Goal: Task Accomplishment & Management: Complete application form

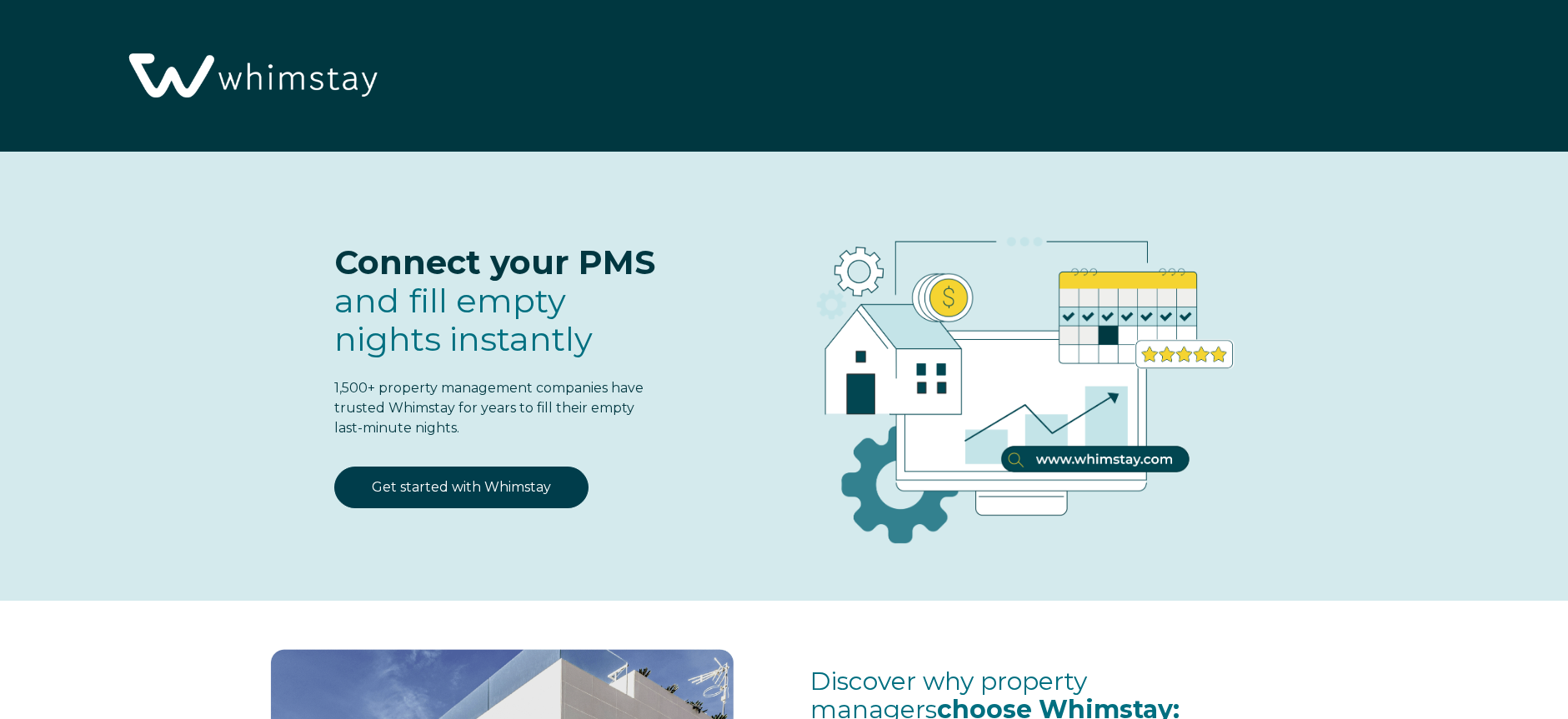
select select "CA"
select select "Standard"
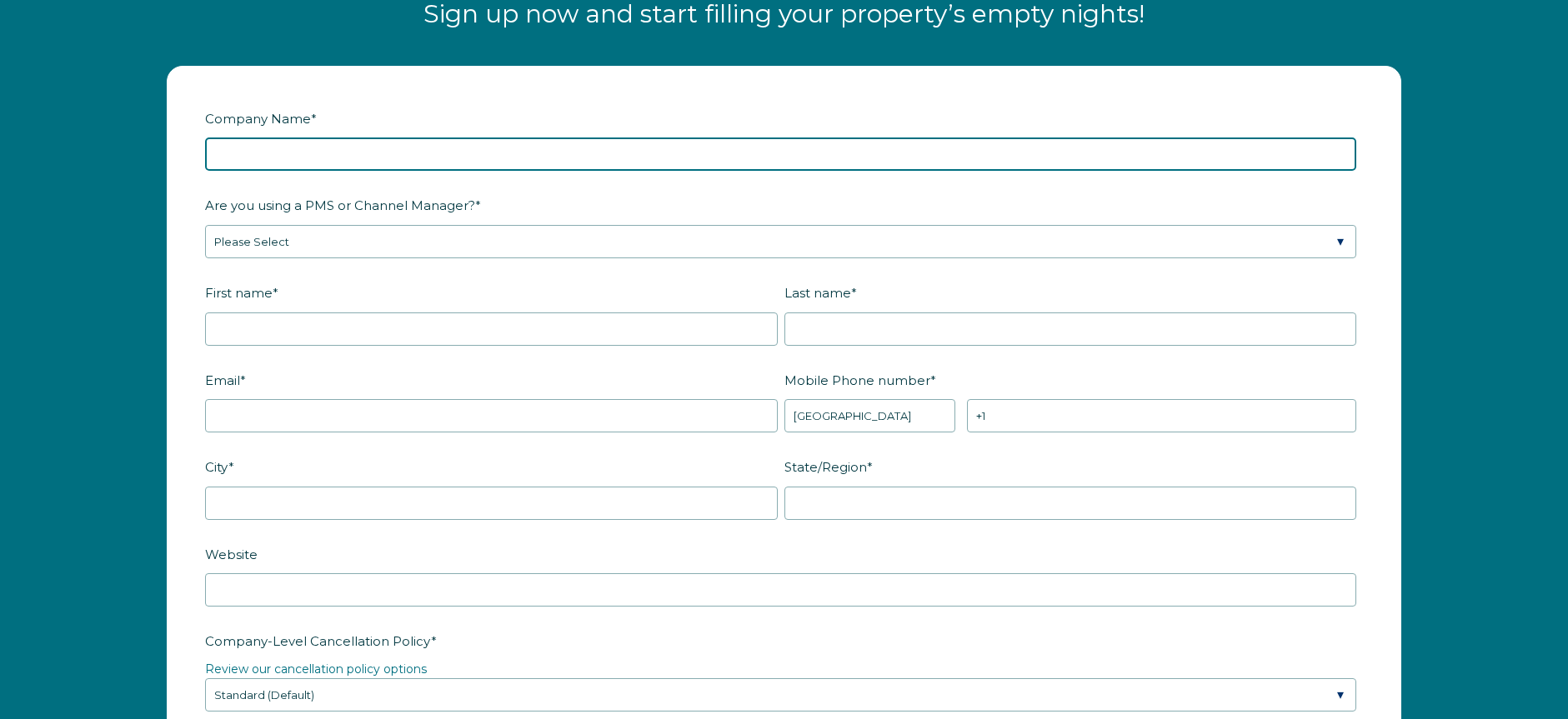
click at [397, 160] on input "Company Name *" at bounding box center [781, 154] width 1152 height 33
type input "1219333 BC Ltd"
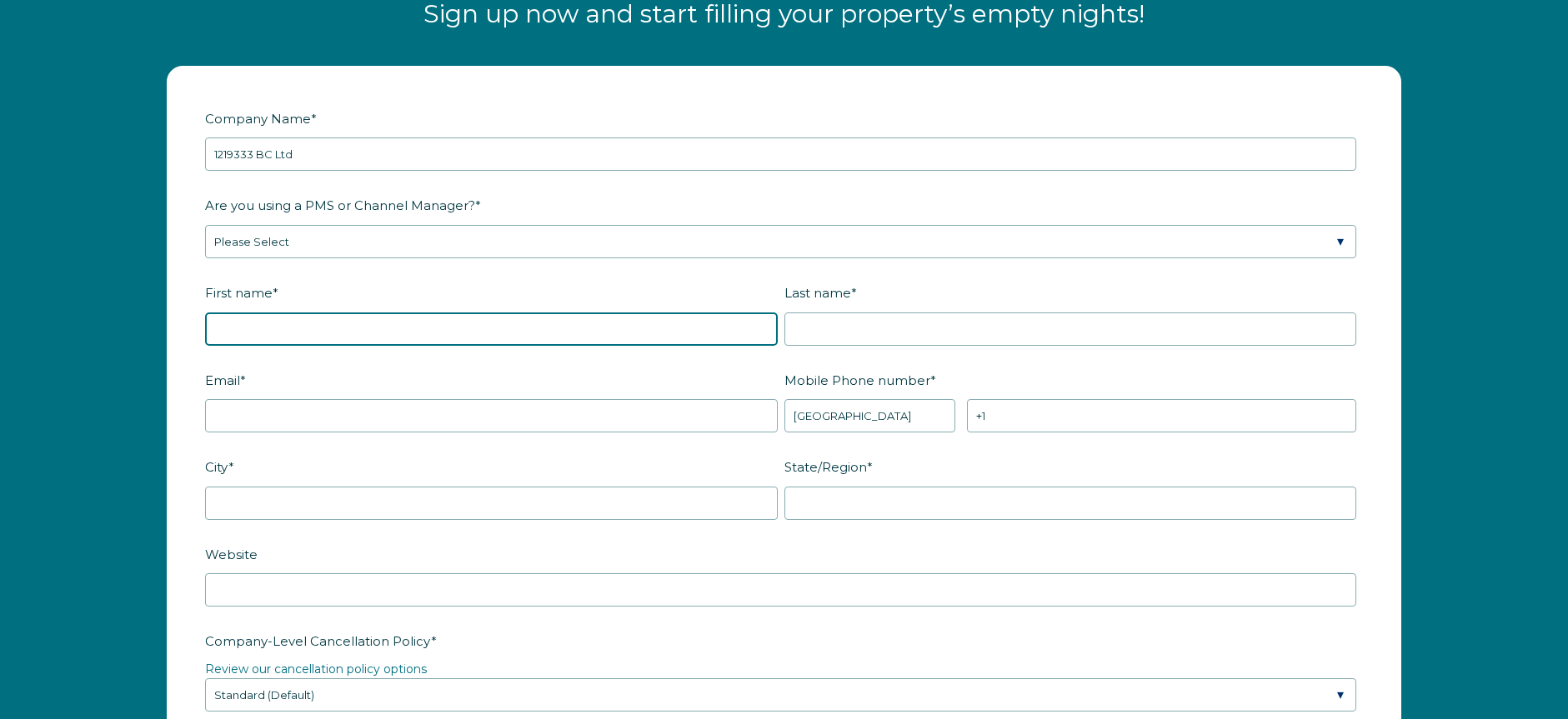
type input "1219333 BC Ltd"
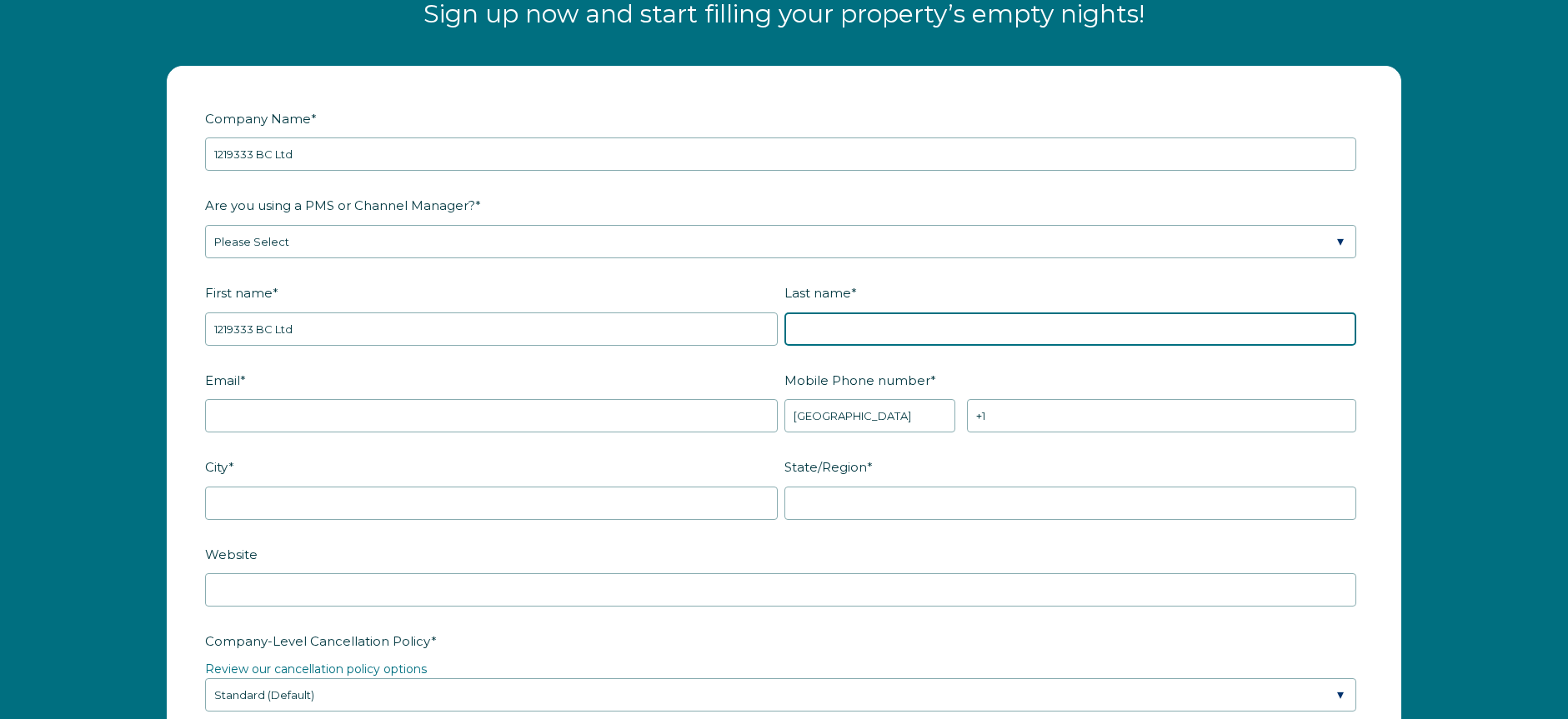
type input "[PERSON_NAME]"
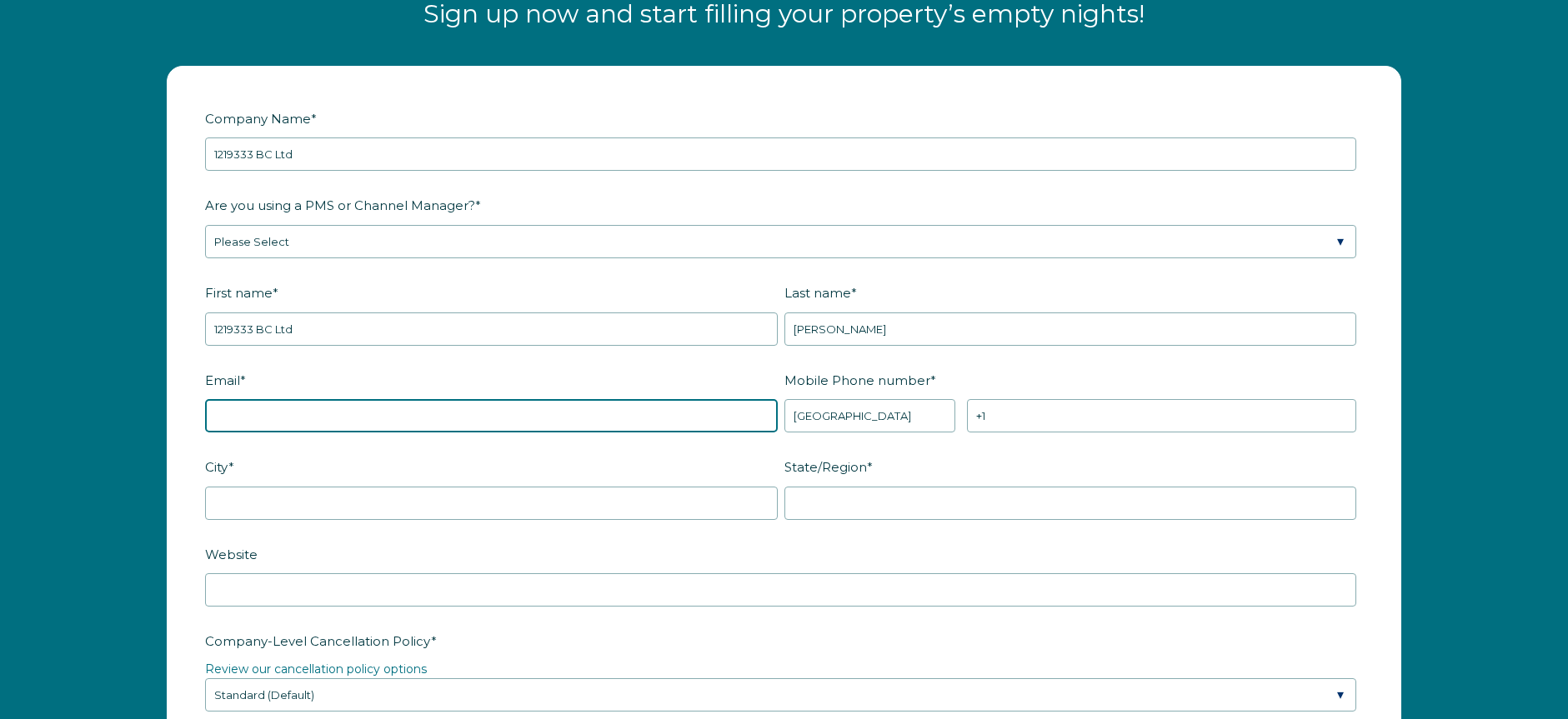
type input "[PERSON_NAME][EMAIL_ADDRESS][DOMAIN_NAME]"
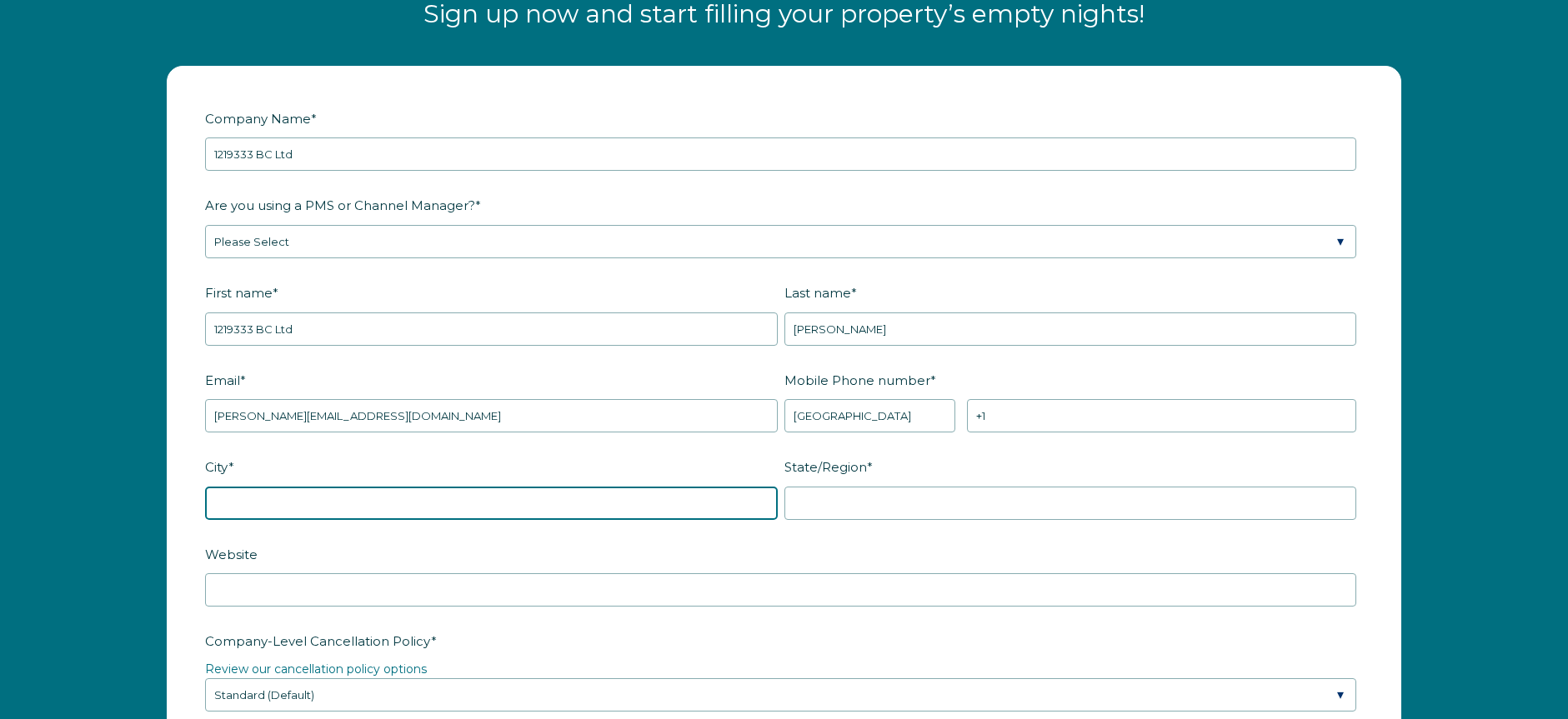
type input "Vancouver"
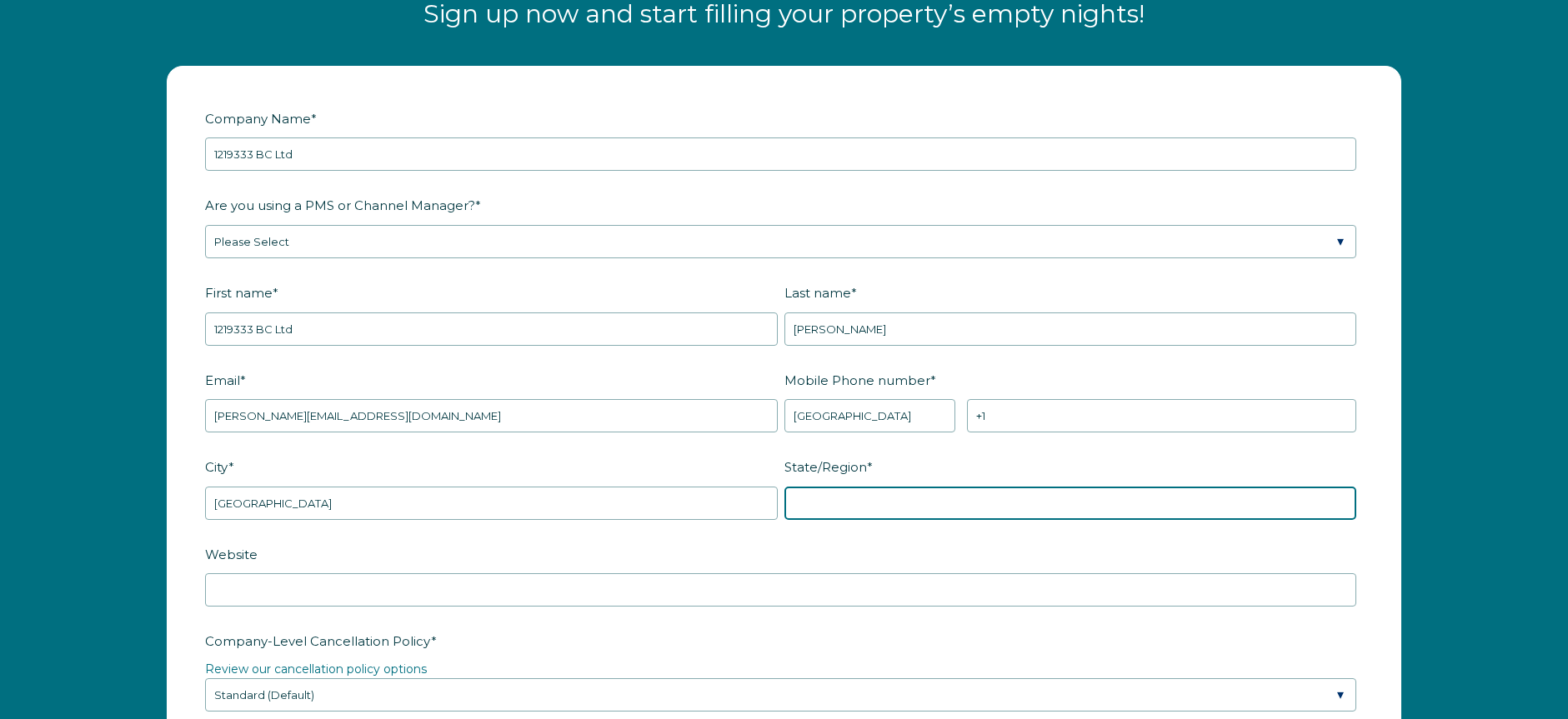
type input "BC"
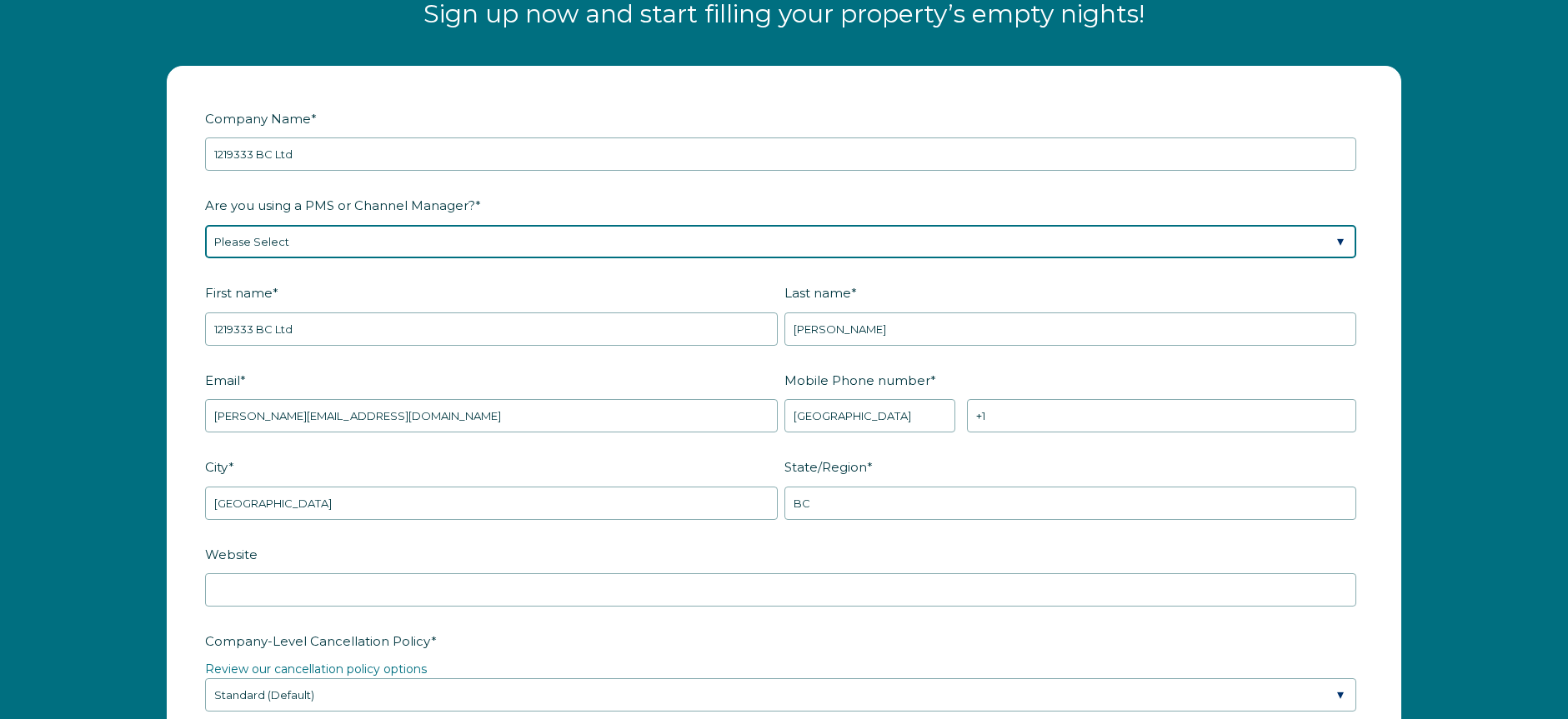
click at [352, 242] on select "Please Select Barefoot BookingPal Boost Brightside CiiRUS Escapia Guesty Hostaw…" at bounding box center [781, 241] width 1152 height 33
select select "Hostaway"
click at [205, 225] on select "Please Select Barefoot BookingPal Boost Brightside CiiRUS Escapia Guesty Hostaw…" at bounding box center [781, 241] width 1152 height 33
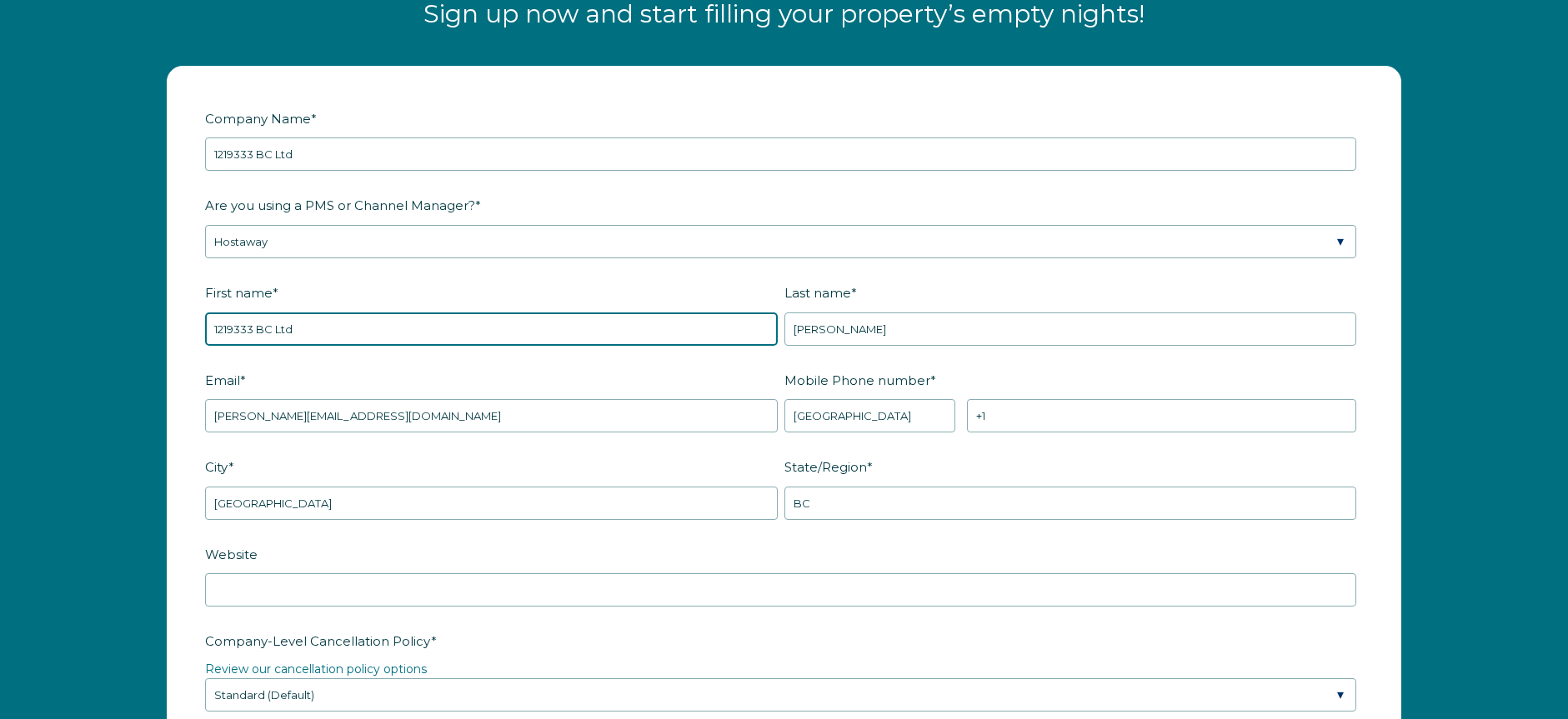
click at [268, 336] on input "1219333 BC Ltd" at bounding box center [491, 329] width 573 height 33
type input "[PERSON_NAME]"
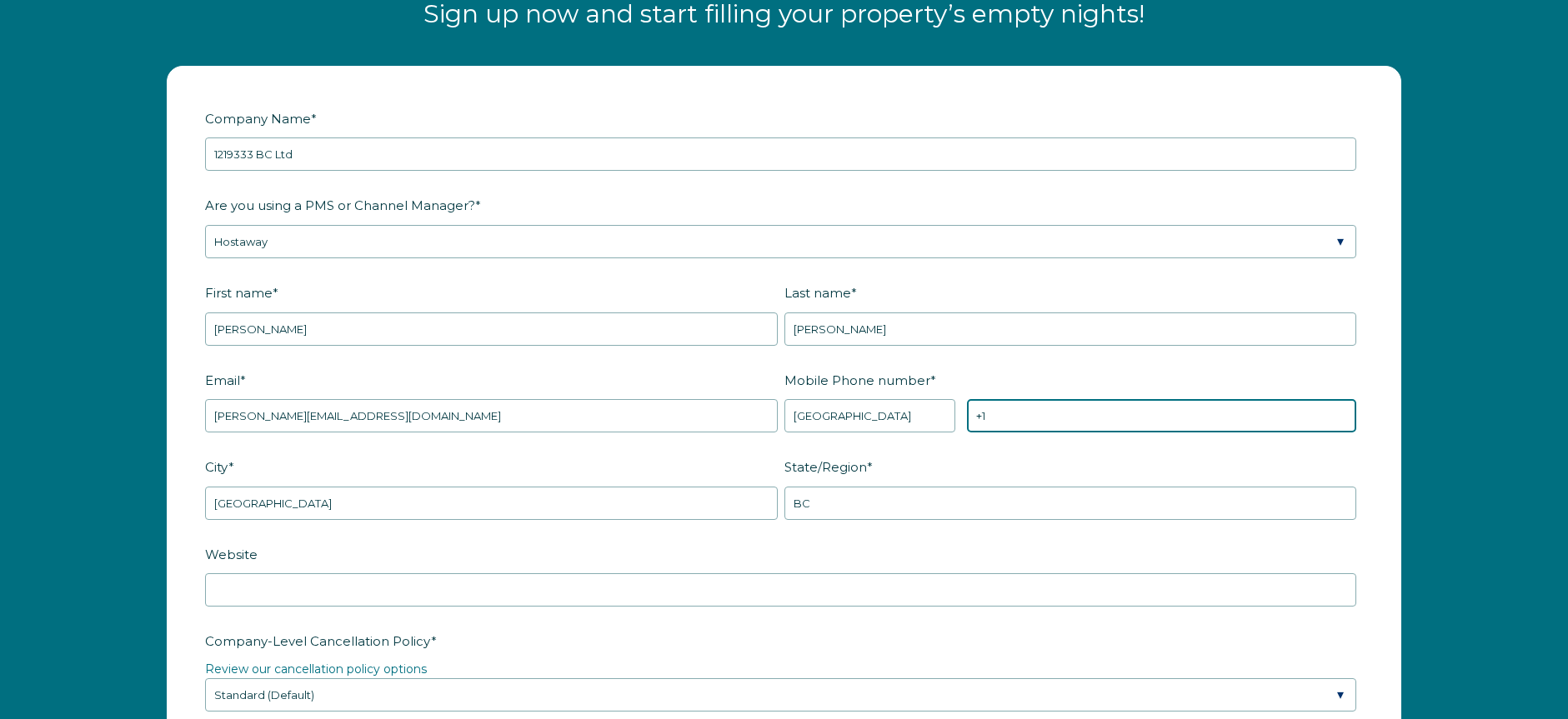
click at [1055, 405] on input "+1" at bounding box center [1161, 415] width 390 height 33
click at [1053, 418] on input "+1" at bounding box center [1161, 415] width 390 height 33
type input "[PHONE_NUMBER]"
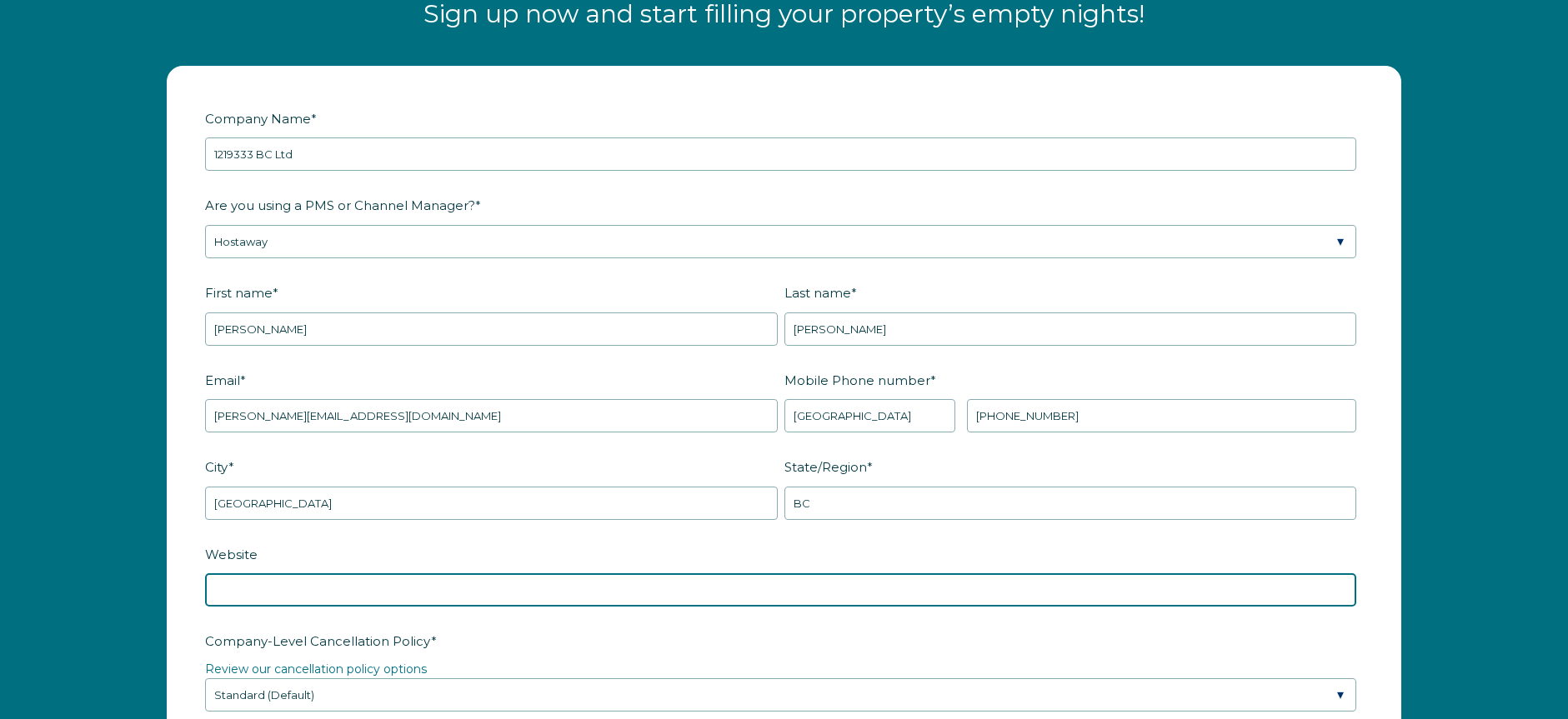
click at [461, 589] on input "Website" at bounding box center [781, 589] width 1152 height 33
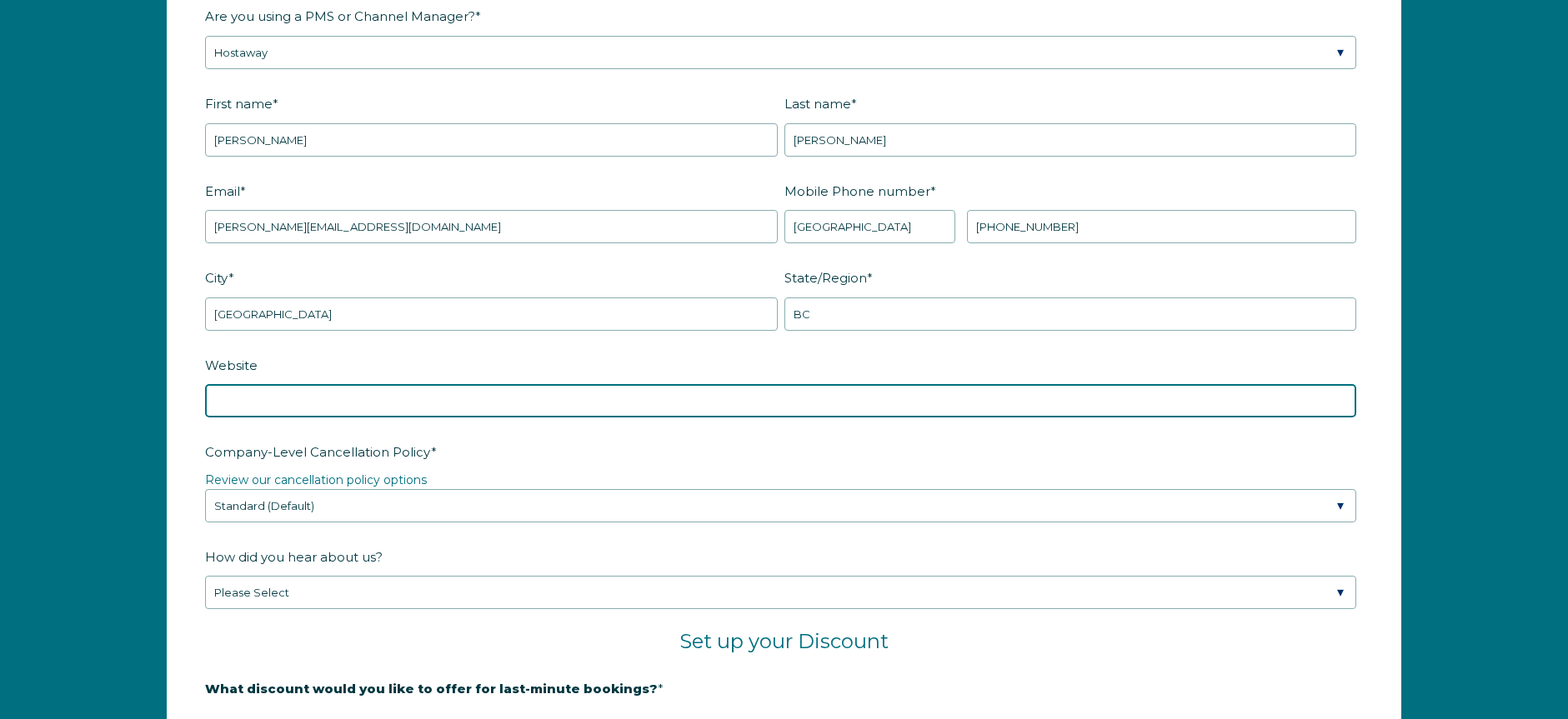
scroll to position [2365, 0]
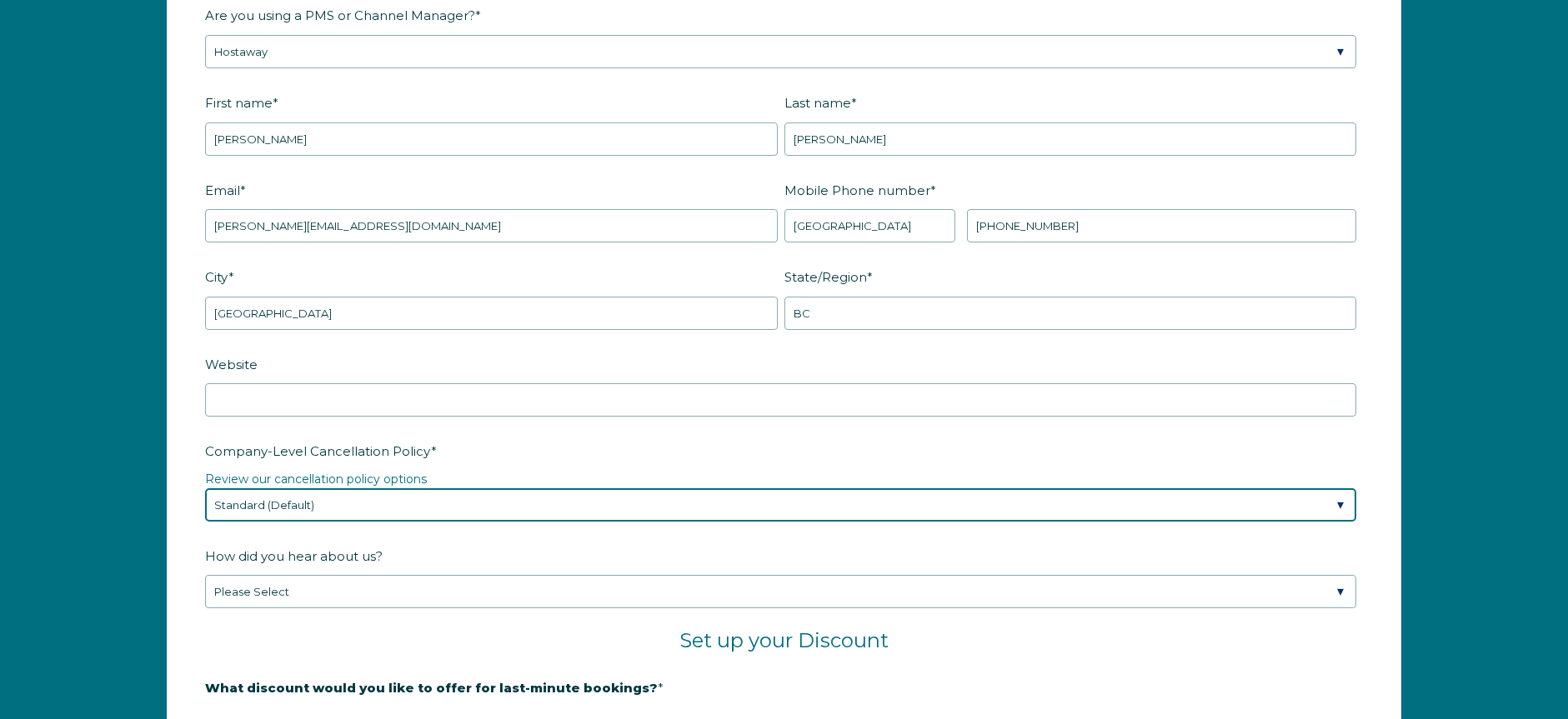
click at [589, 503] on select "Please Select Partial Standard (Default) Moderate Strict" at bounding box center [781, 505] width 1152 height 33
select select "Strict"
click at [205, 489] on select "Please Select Partial Standard (Default) Moderate Strict" at bounding box center [781, 505] width 1152 height 33
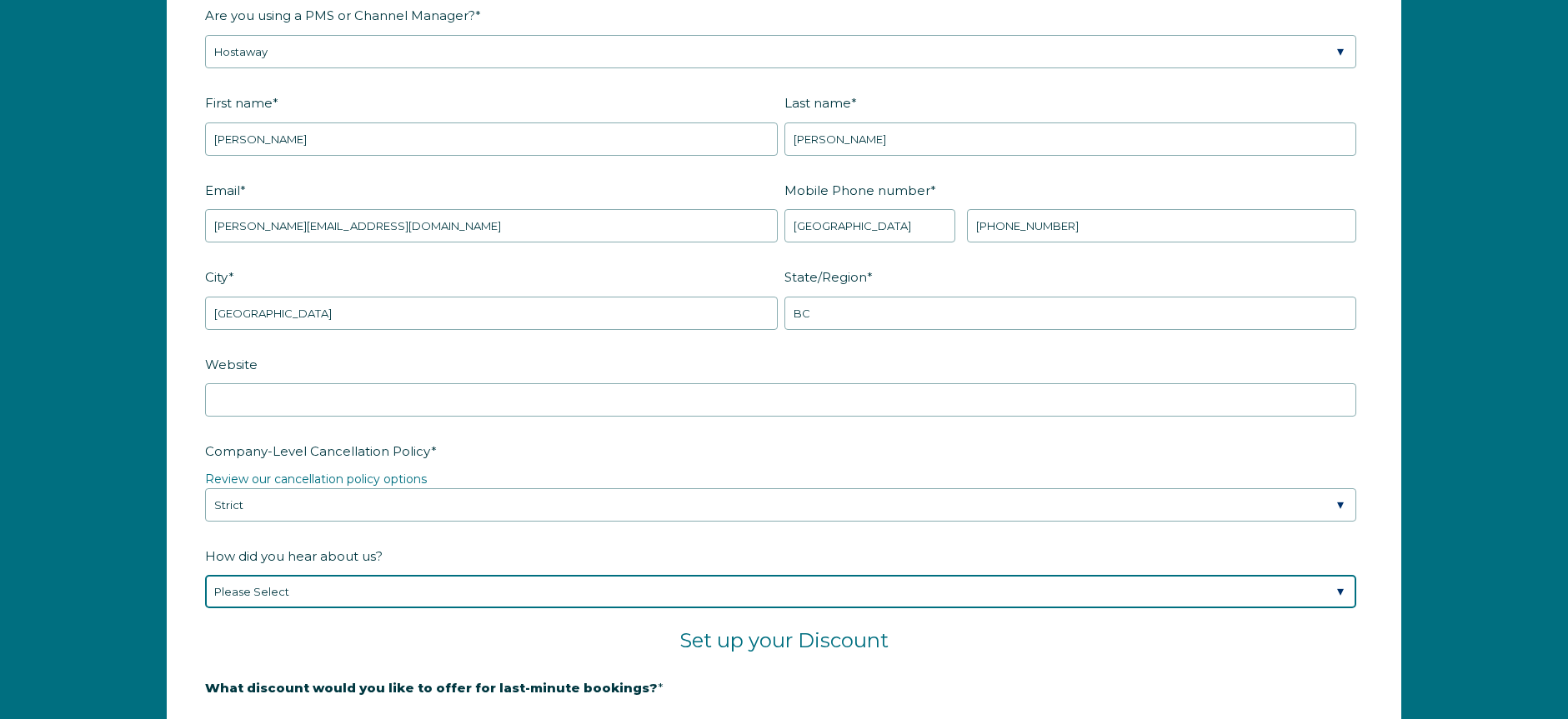
click at [524, 592] on select "Please Select Found Whimstay through a Google search Spoke to a Whimstay salesp…" at bounding box center [781, 591] width 1152 height 33
select select "Social Media"
click at [205, 575] on select "Please Select Found Whimstay through a Google search Spoke to a Whimstay salesp…" at bounding box center [781, 591] width 1152 height 33
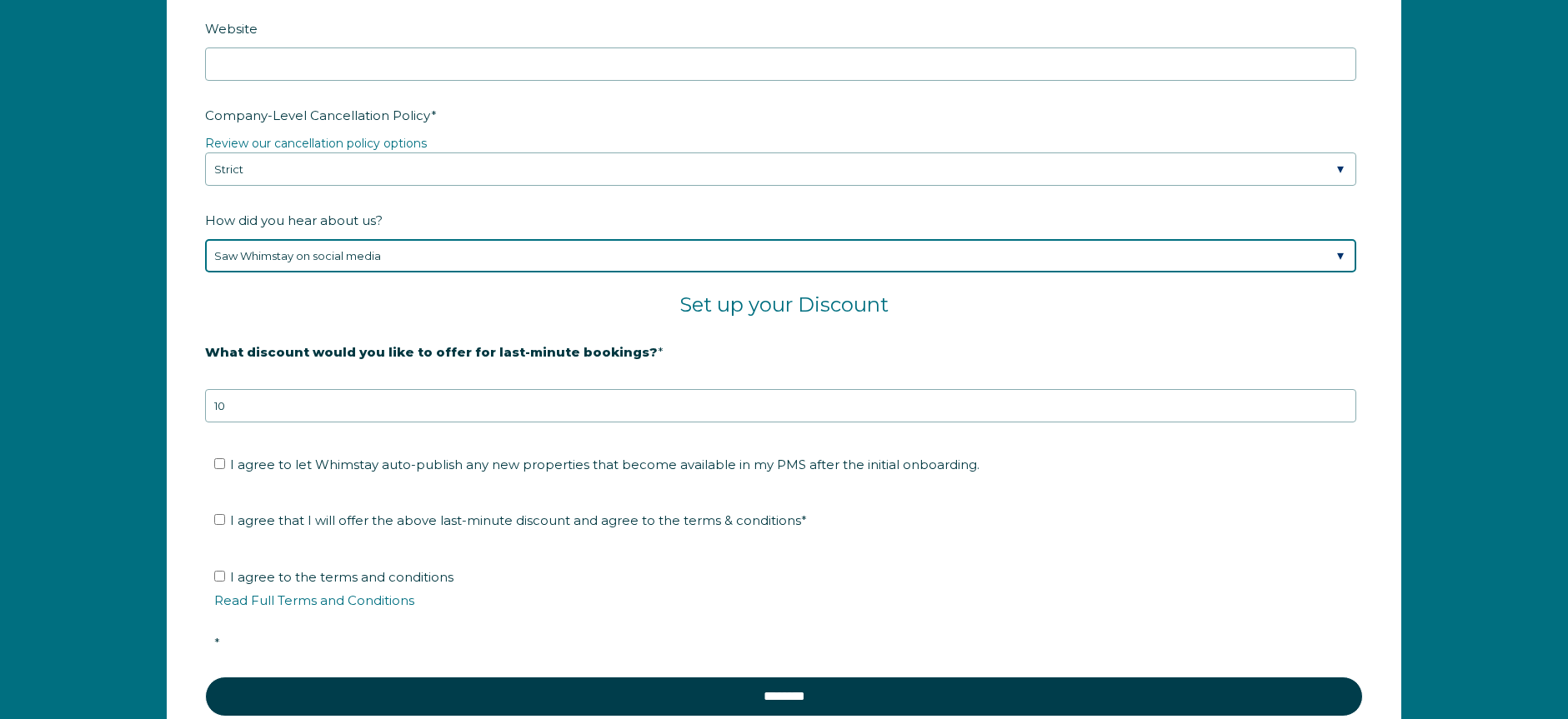
scroll to position [2703, 0]
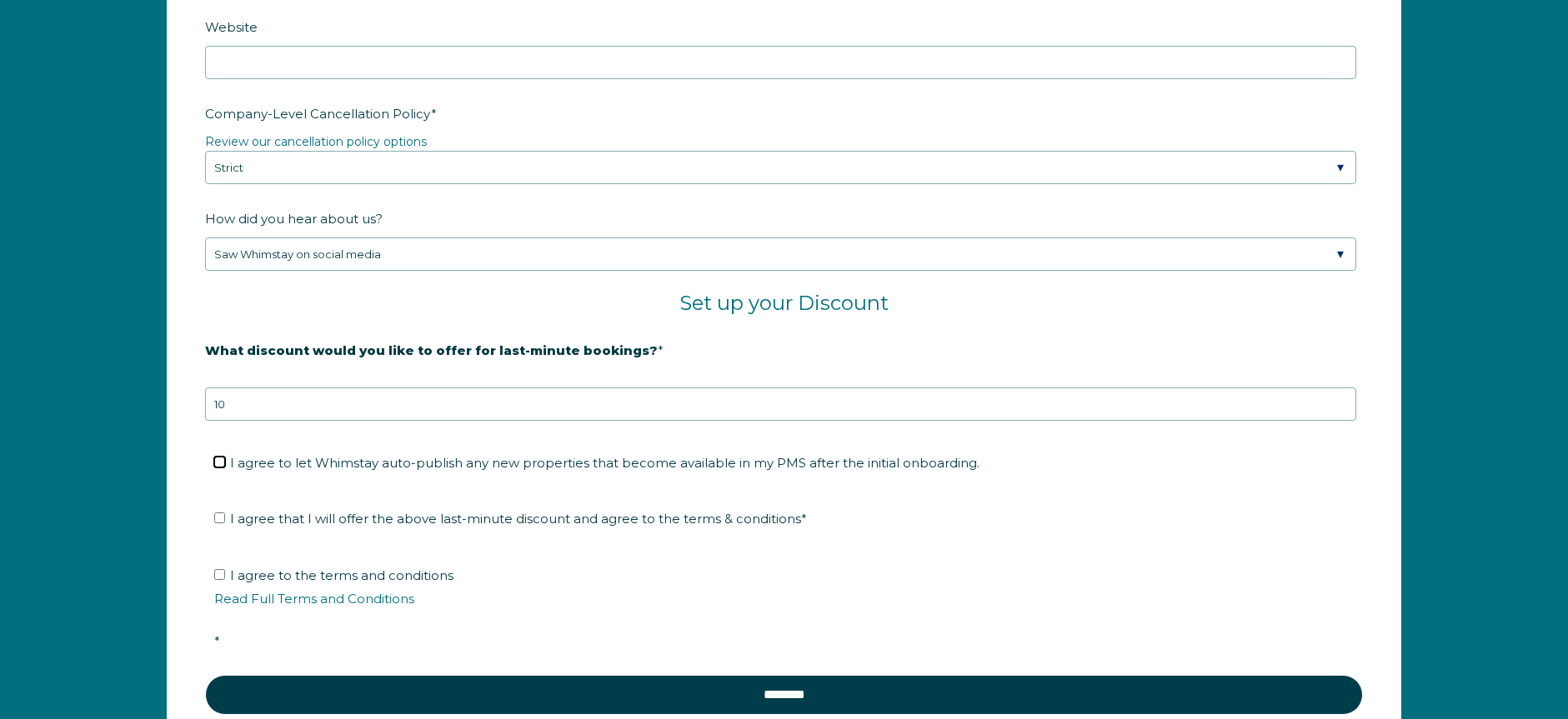
click at [220, 467] on input "I agree to let Whimstay auto-publish any new properties that become available i…" at bounding box center [220, 462] width 11 height 11
checkbox input "true"
click at [219, 516] on input "I agree that I will offer the above last-minute discount and agree to the terms…" at bounding box center [220, 518] width 11 height 11
checkbox input "true"
click at [217, 571] on input "I agree to the terms and conditions Read Full Terms and Conditions *" at bounding box center [220, 574] width 11 height 11
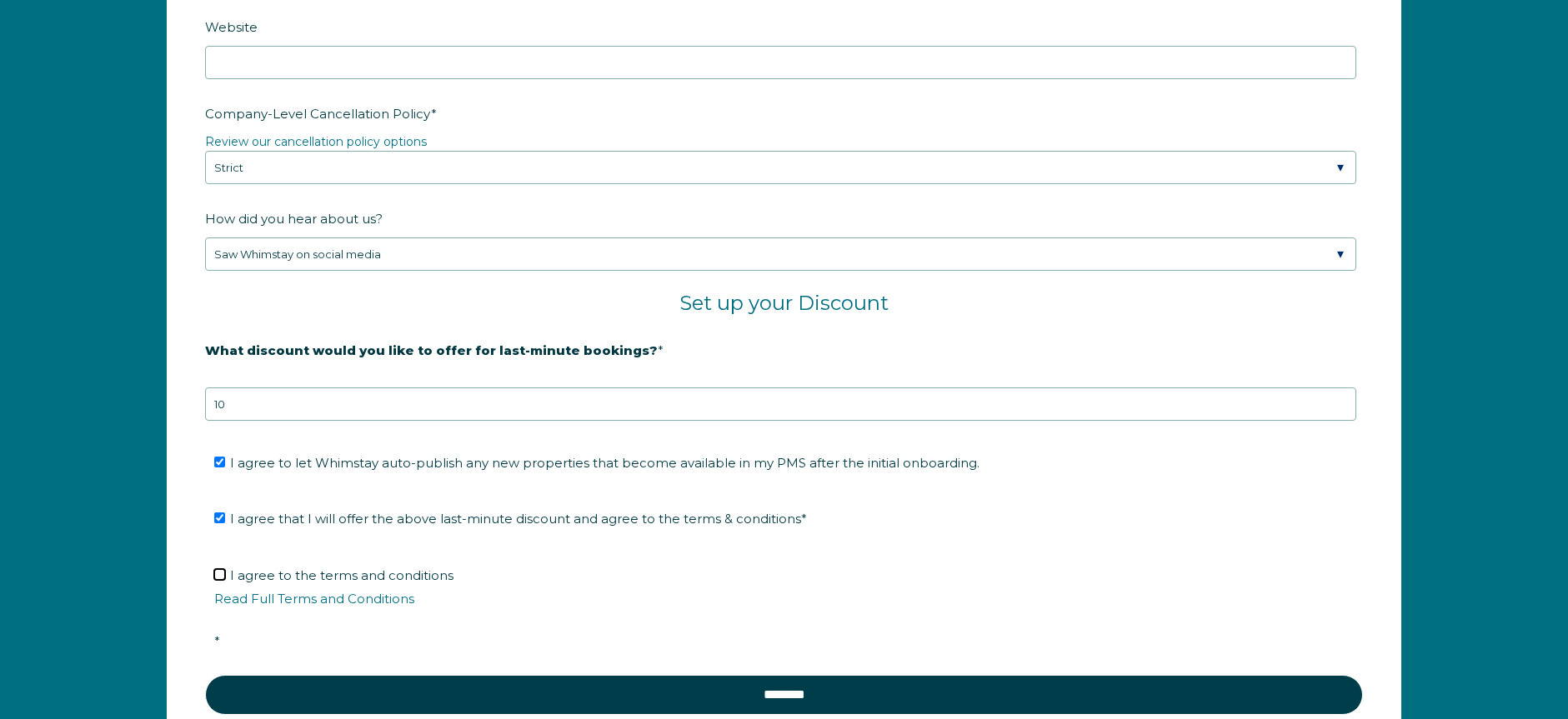
checkbox input "true"
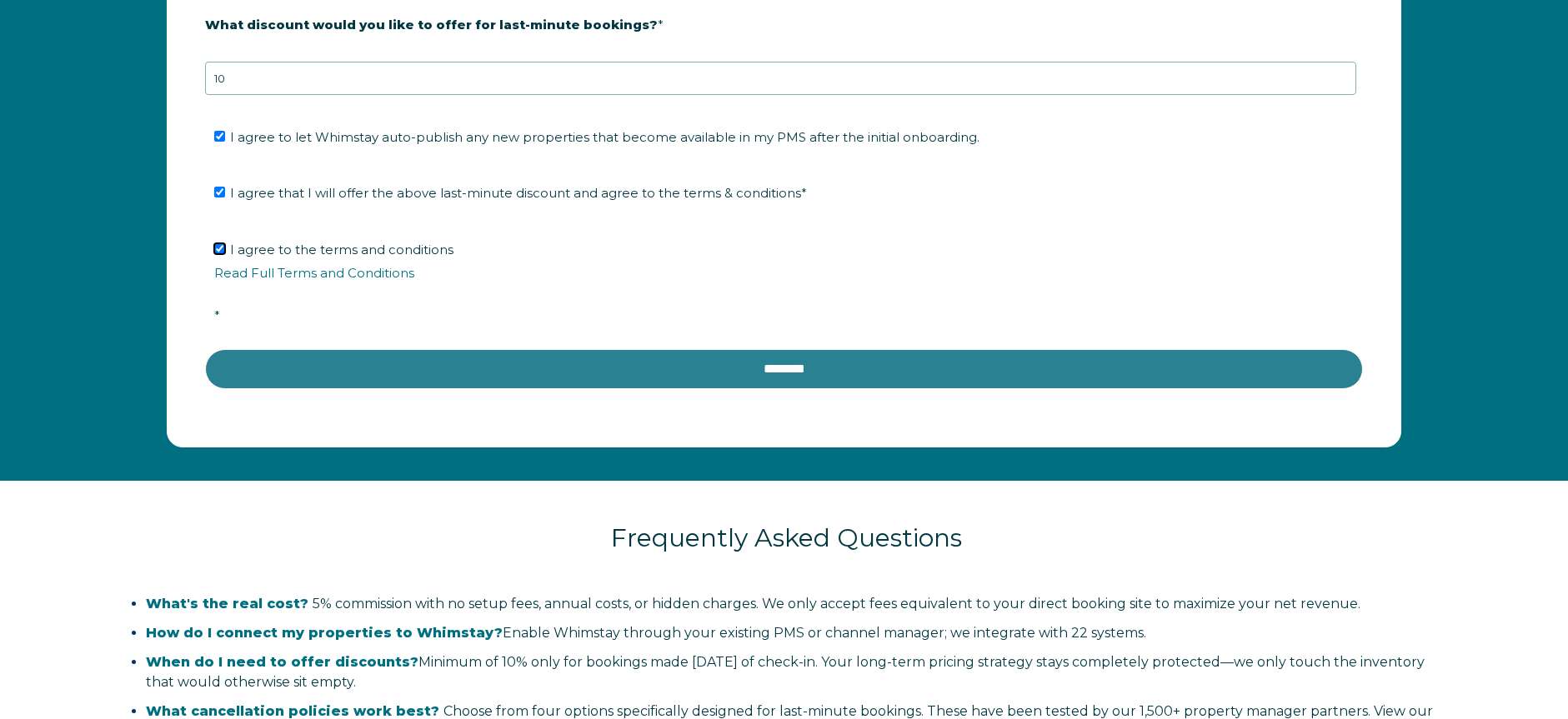
scroll to position [3031, 0]
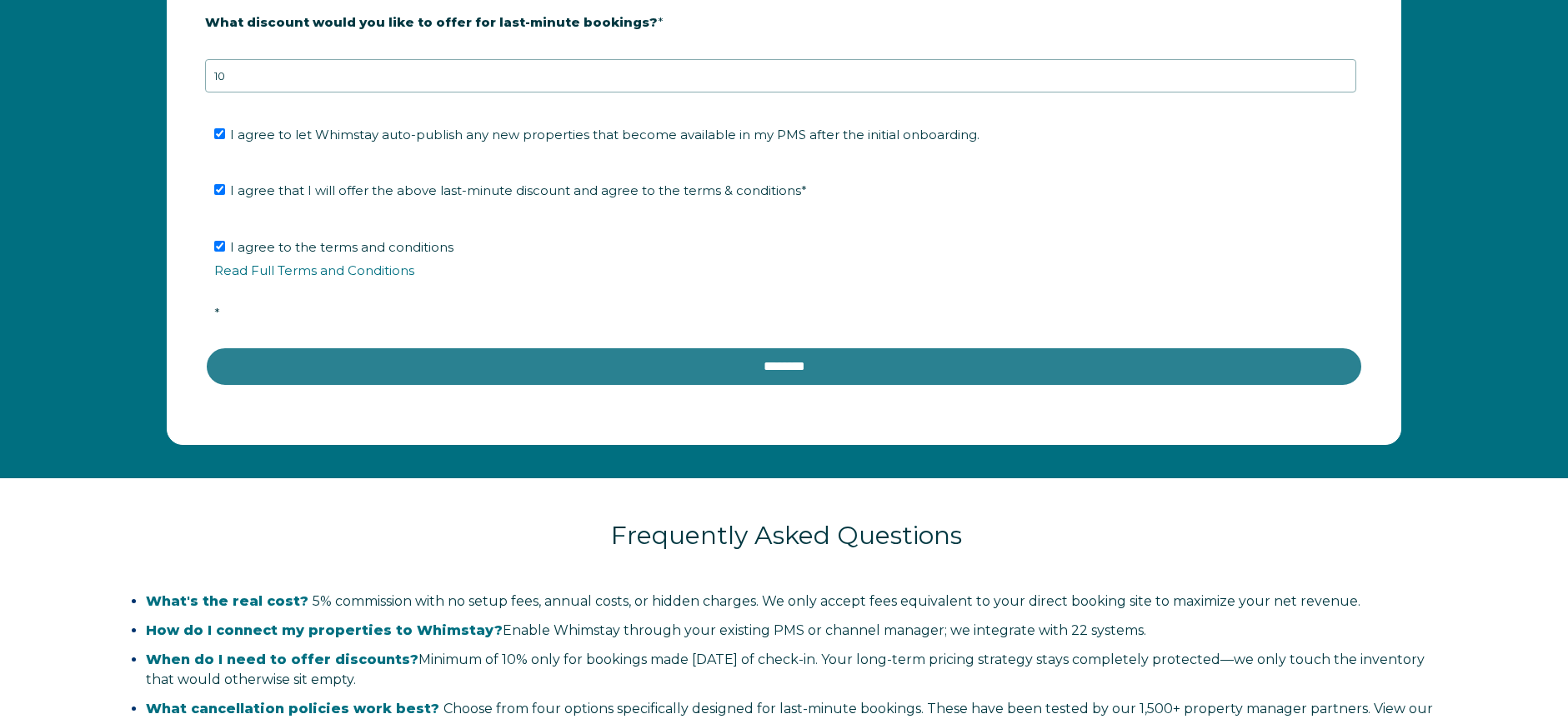
click at [819, 371] on input "********" at bounding box center [784, 366] width 1158 height 40
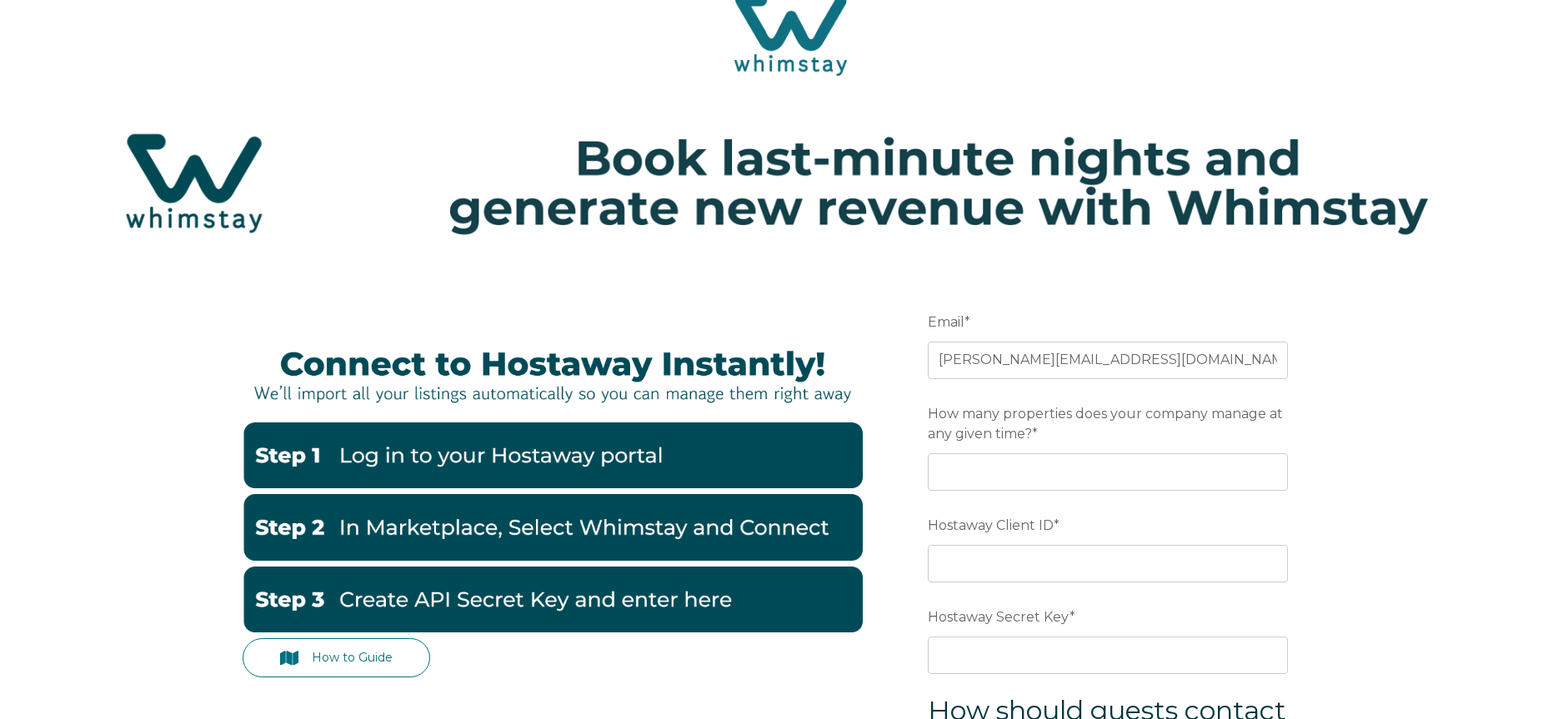
scroll to position [45, 0]
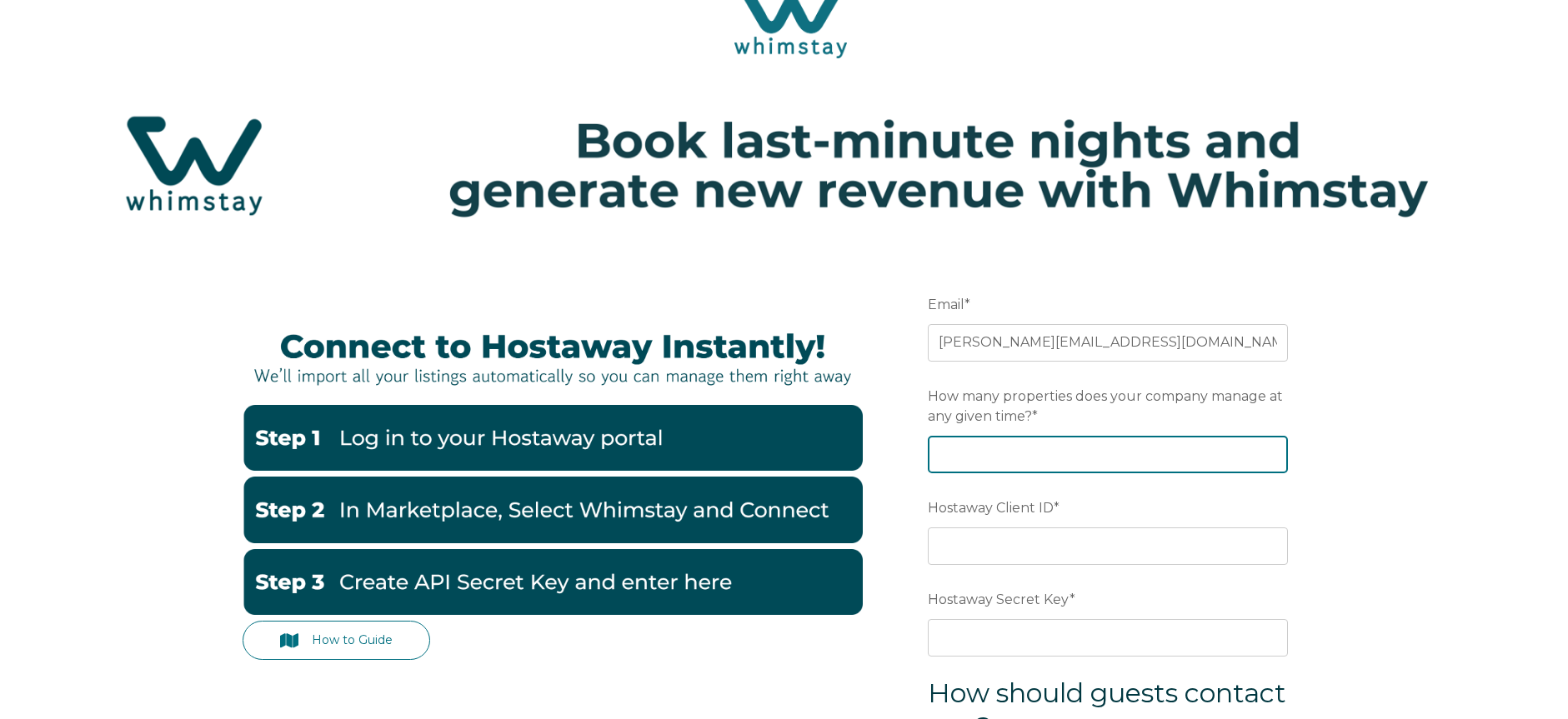
click at [1028, 450] on input "How many properties does your company manage at any given time? *" at bounding box center [1108, 454] width 360 height 37
type input "11"
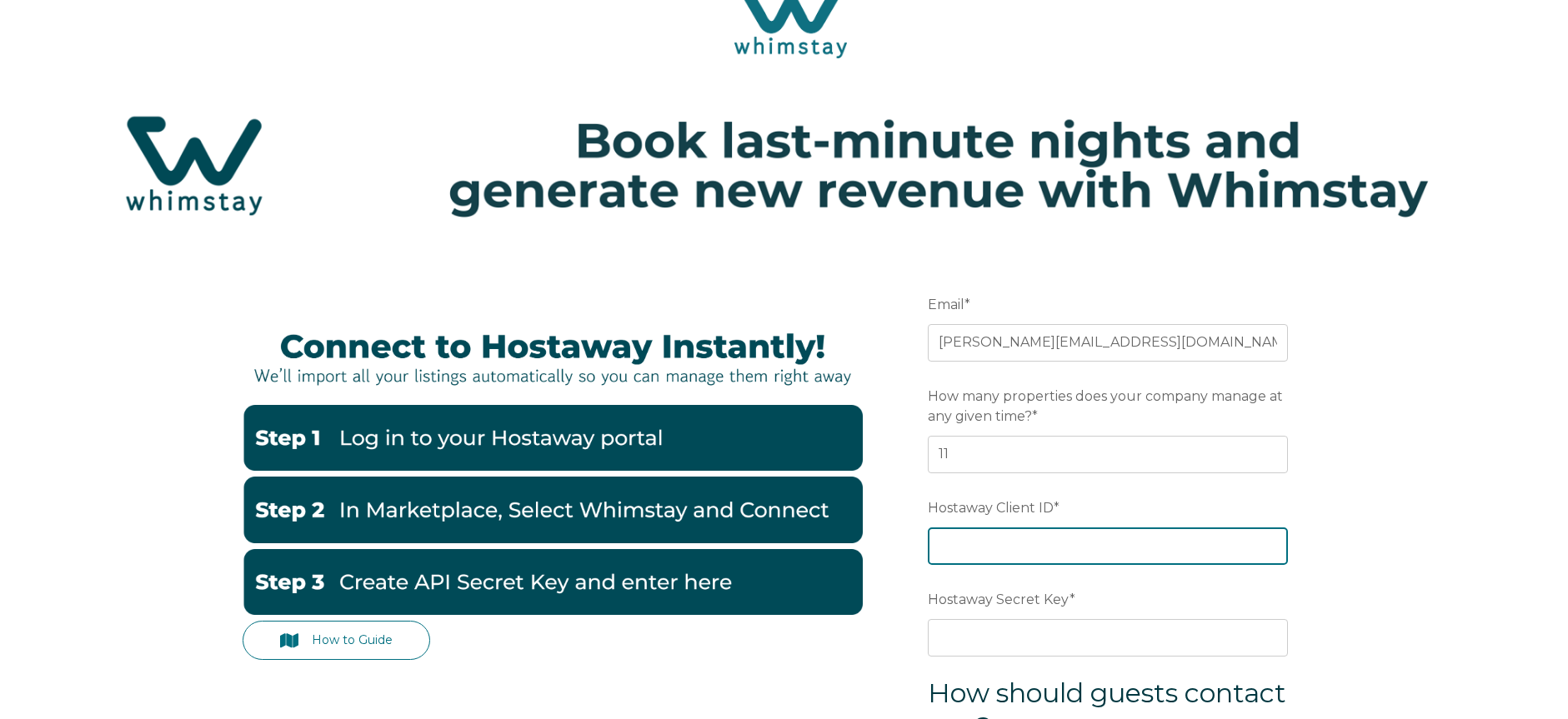
click at [1079, 541] on input "Hostaway Client ID *" at bounding box center [1108, 546] width 360 height 37
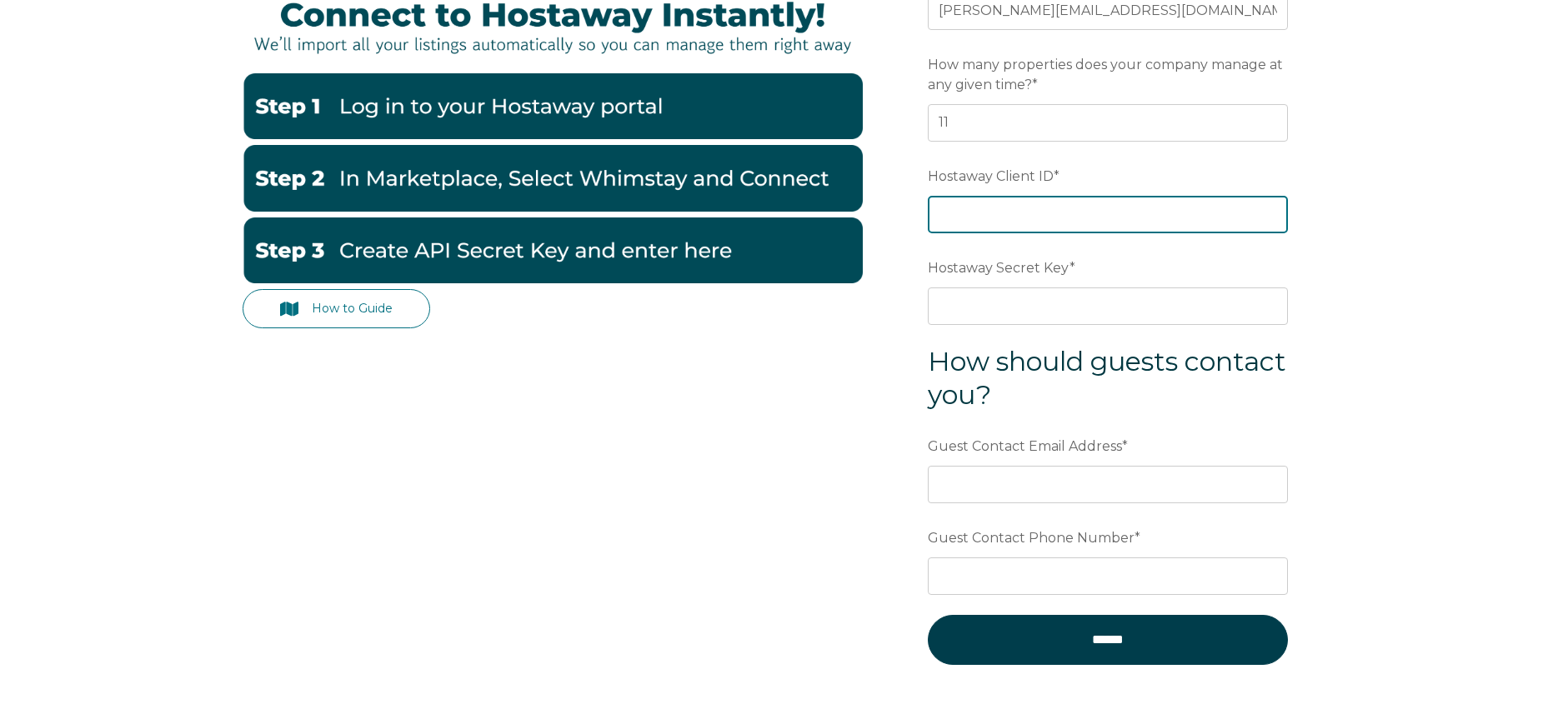
scroll to position [380, 0]
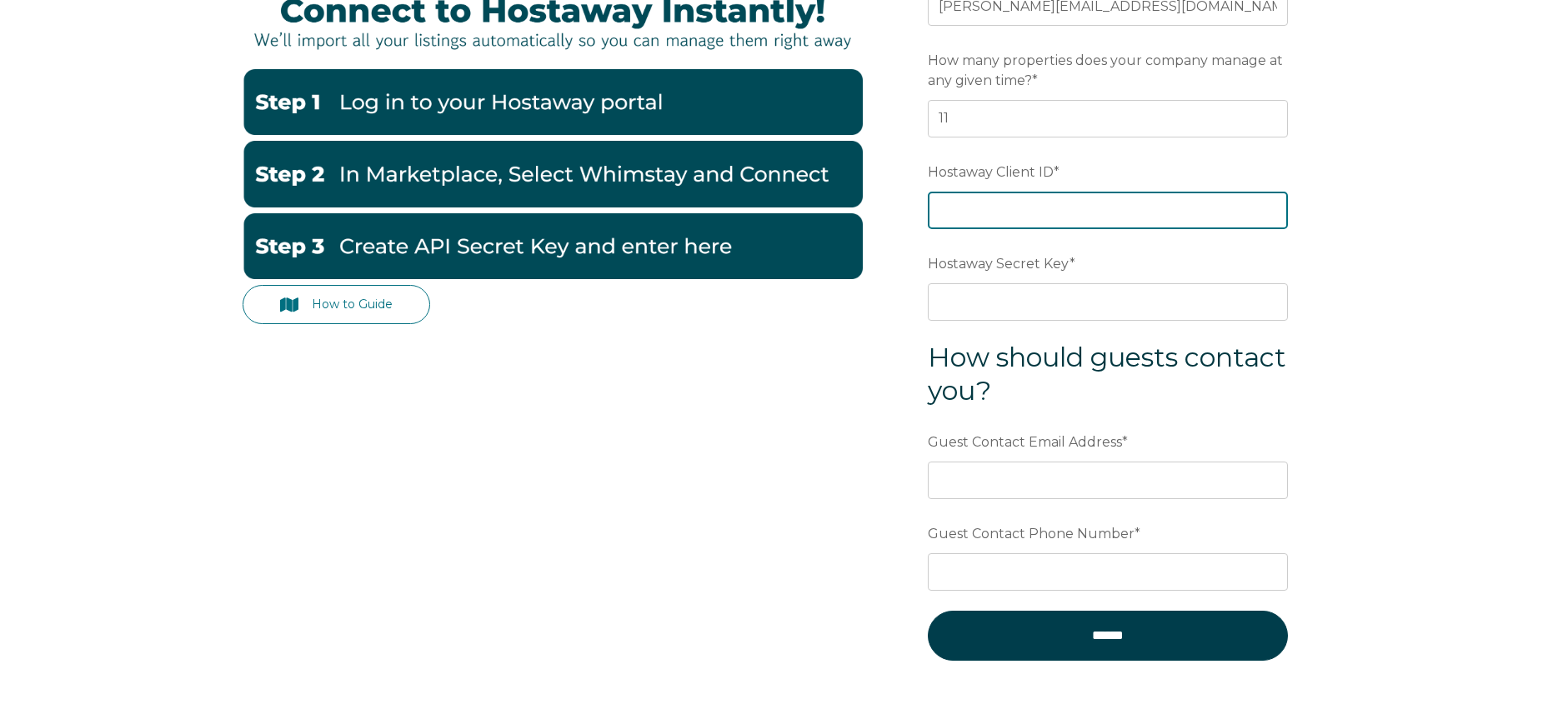
click at [1061, 214] on input "Hostaway Client ID *" at bounding box center [1108, 210] width 360 height 37
paste input "51317"
type input "51317"
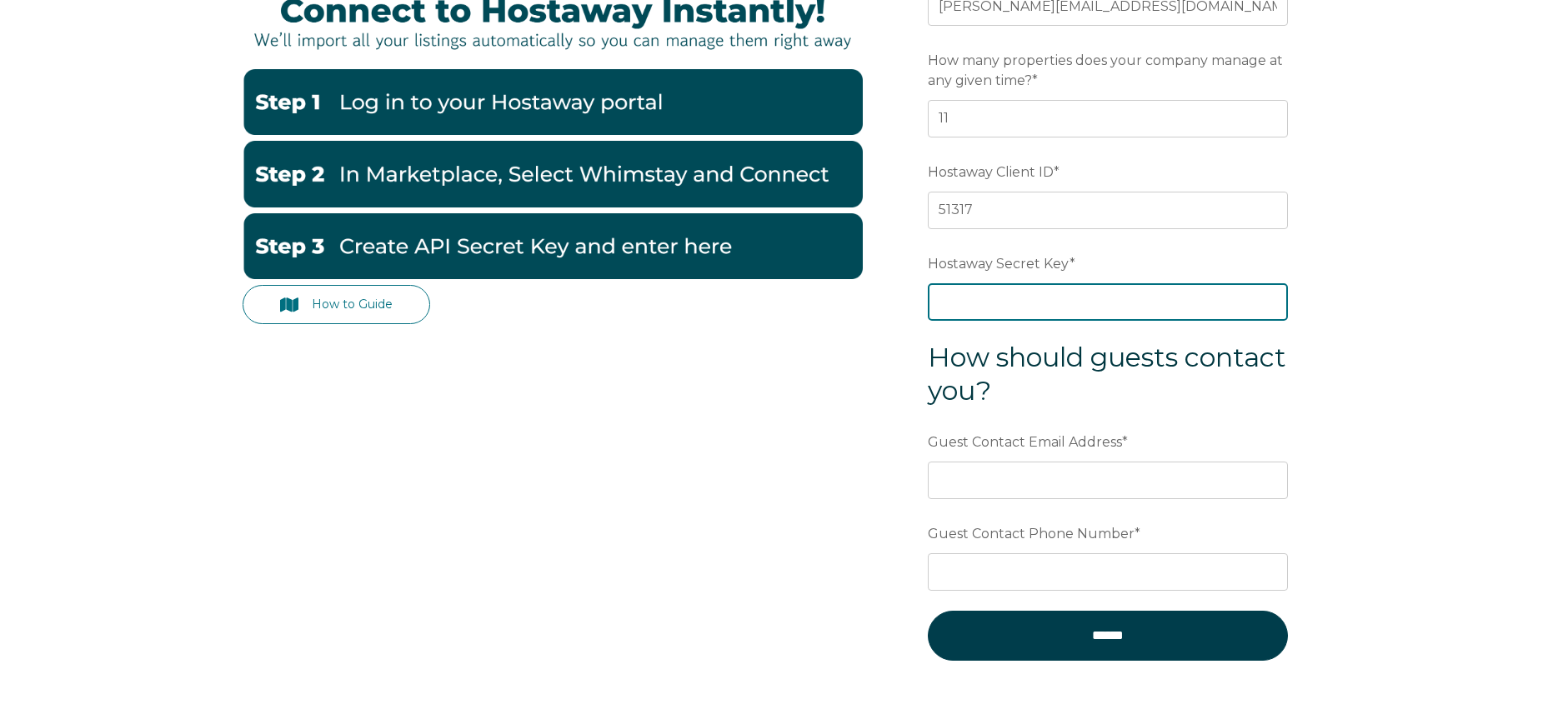
click at [1067, 289] on input "Hostaway Secret Key *" at bounding box center [1108, 301] width 360 height 37
click at [1043, 307] on input "Hostaway Secret Key *" at bounding box center [1108, 301] width 360 height 37
paste input "a28b80a8ba0df4cb1c0ea65d44dc9e5295bf52330b15e542d538eb5d767fe586"
type input "a28b80a8ba0df4cb1c0ea65d44dc9e5295bf52330b15e542d538eb5d767fe586"
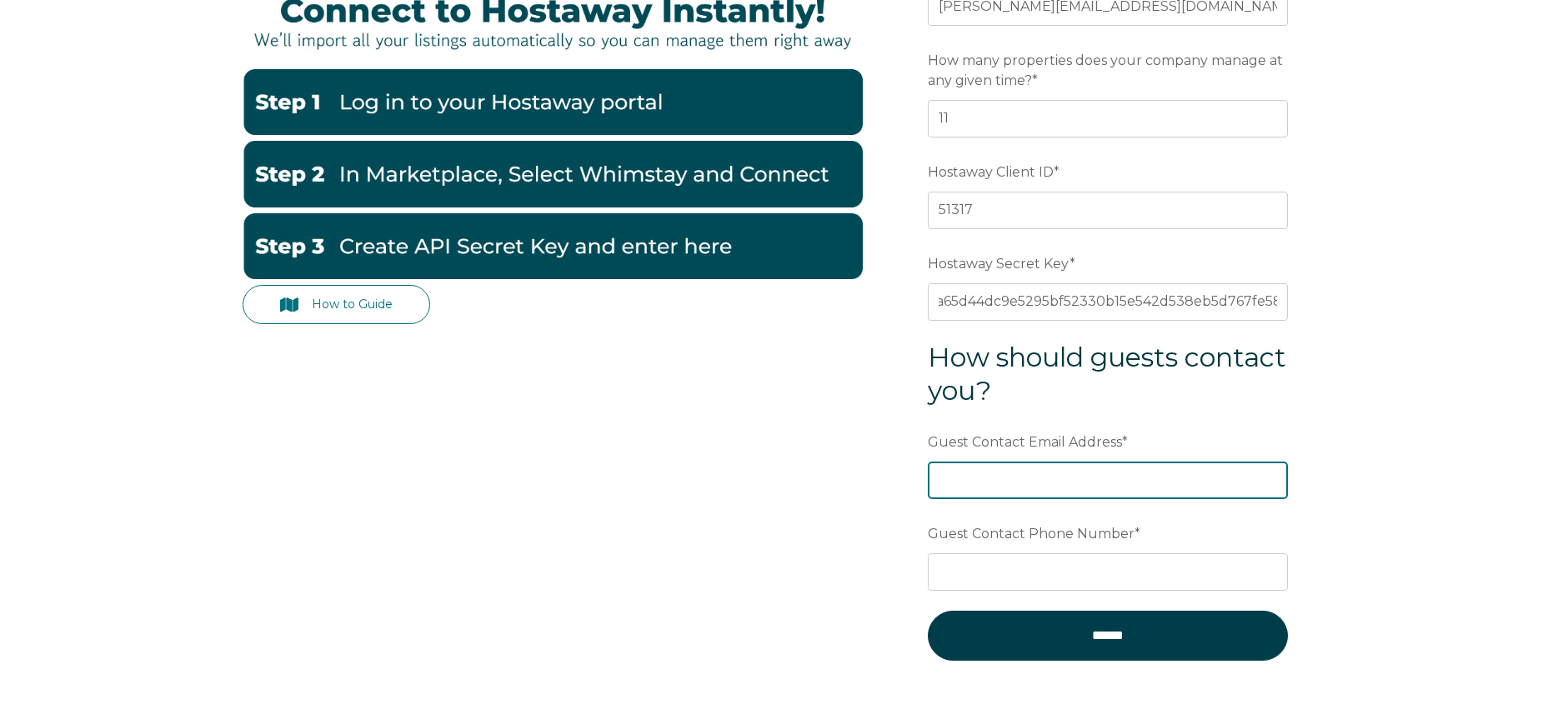
click at [1065, 475] on input "Guest Contact Email Address *" at bounding box center [1108, 480] width 360 height 37
type input "info@wcustays.com"
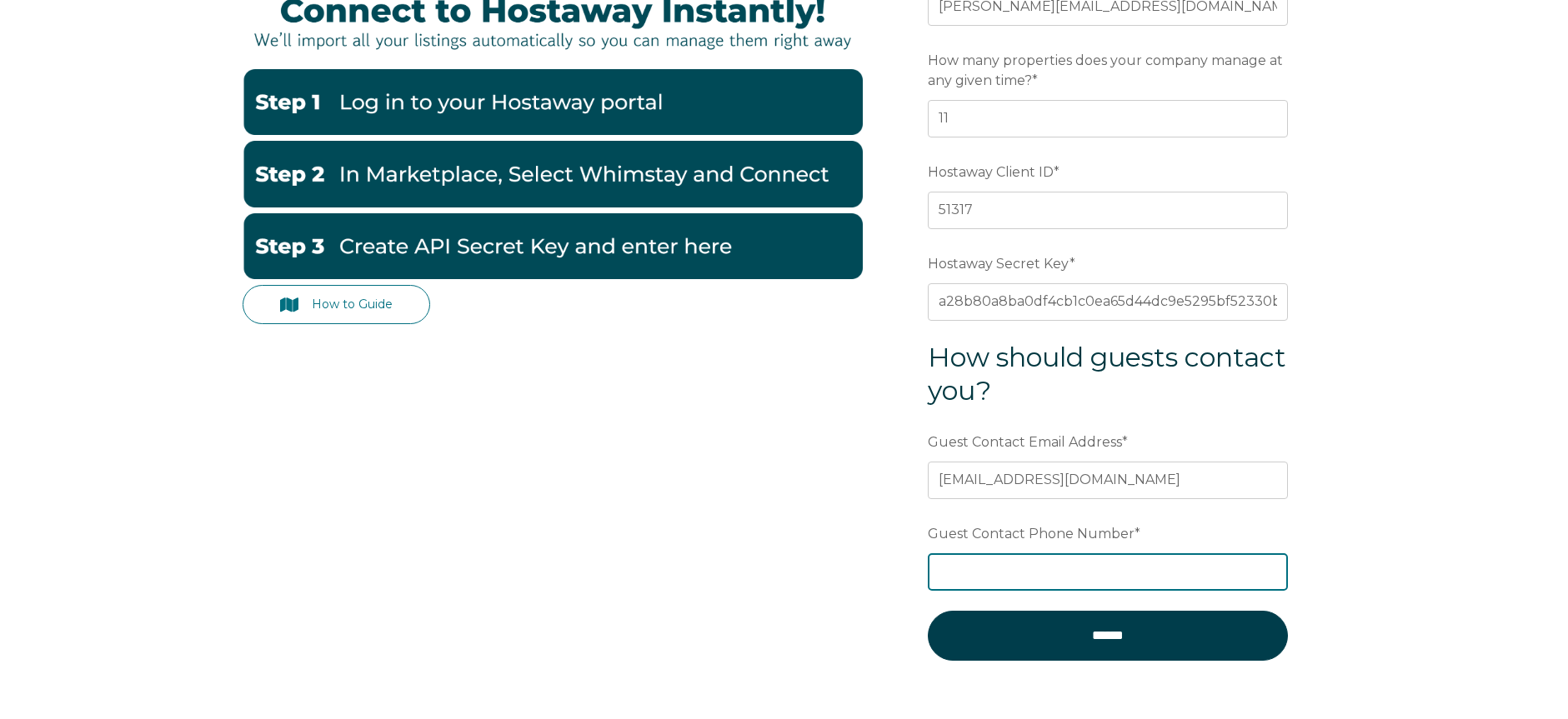
click at [1006, 576] on input "Guest Contact Phone Number *" at bounding box center [1108, 572] width 360 height 37
type input "7"
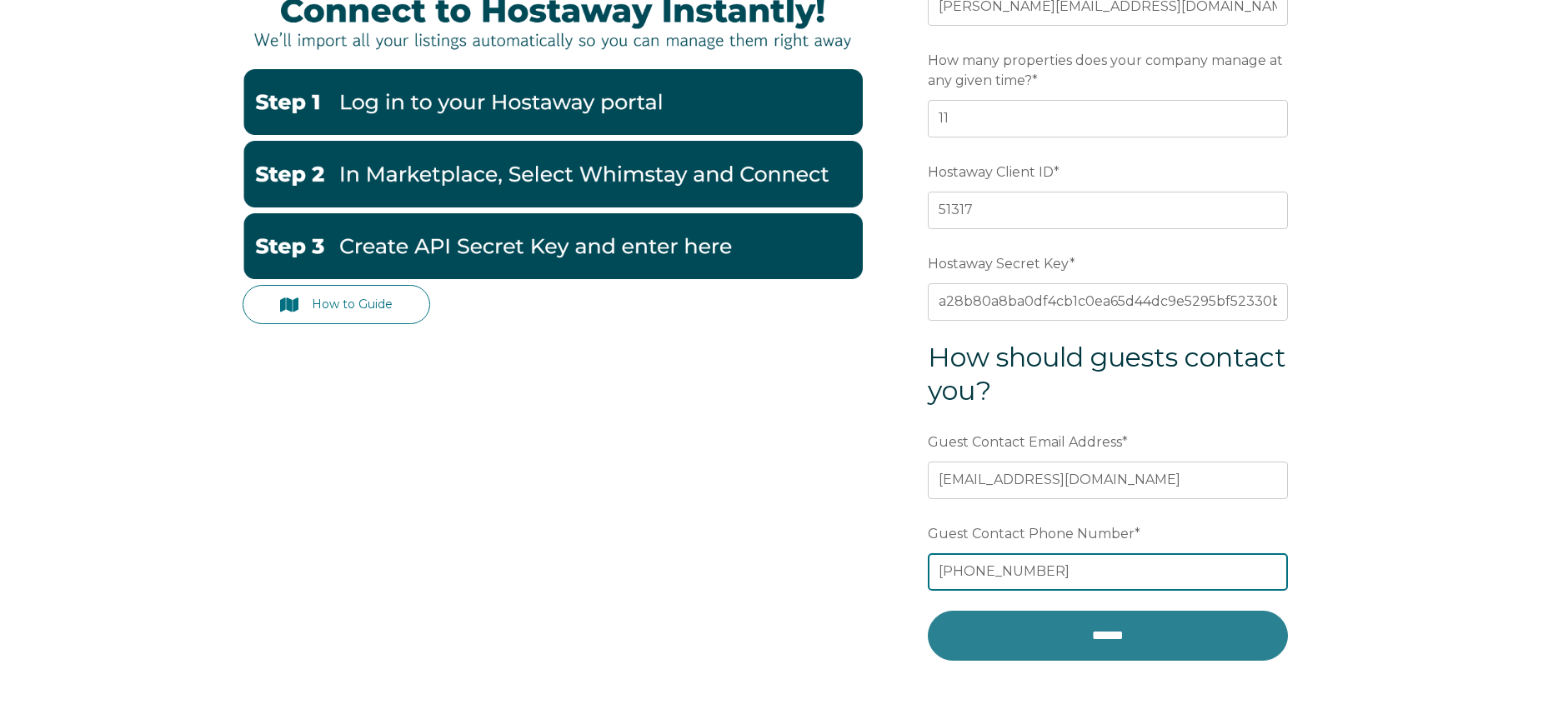
type input "+1-778-717-2988"
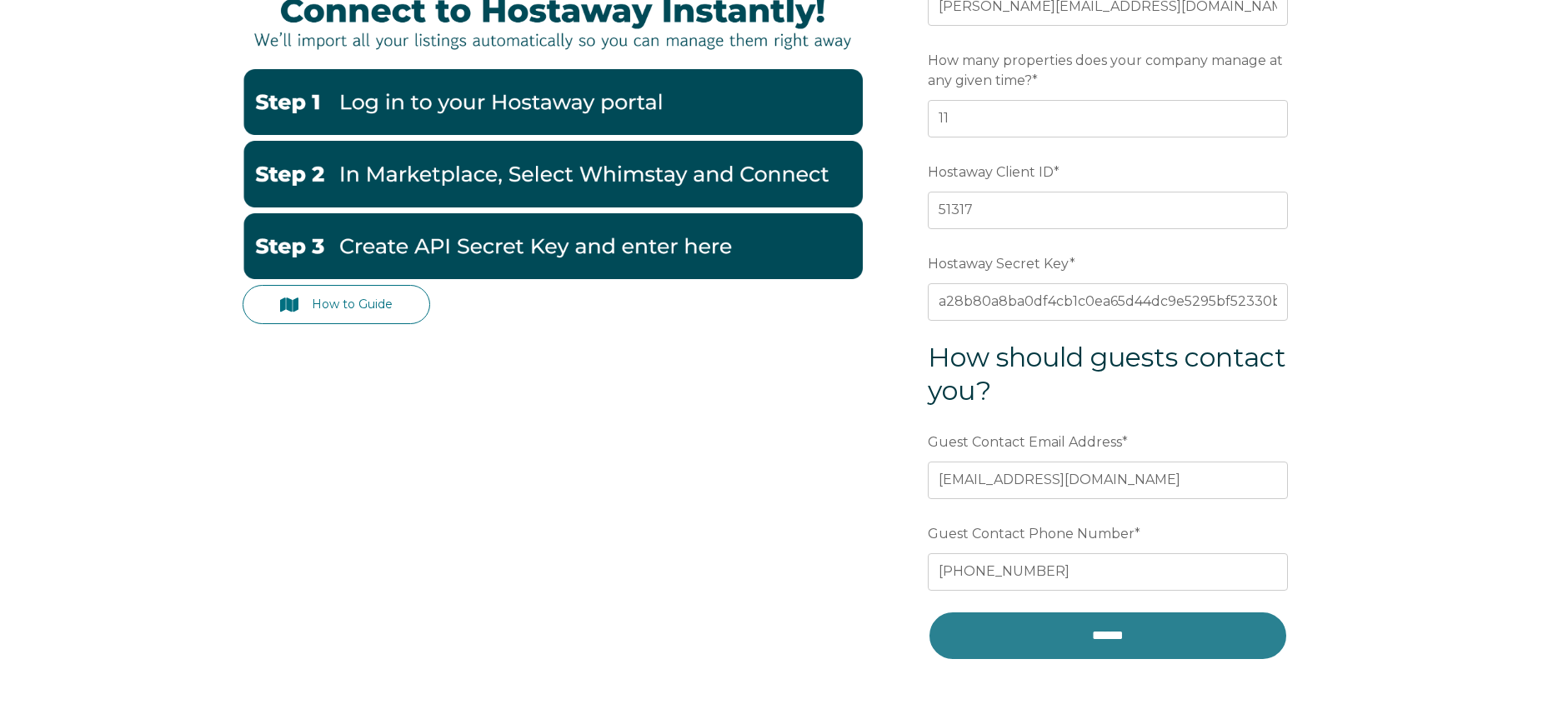
click at [1114, 634] on input "******" at bounding box center [1108, 636] width 360 height 50
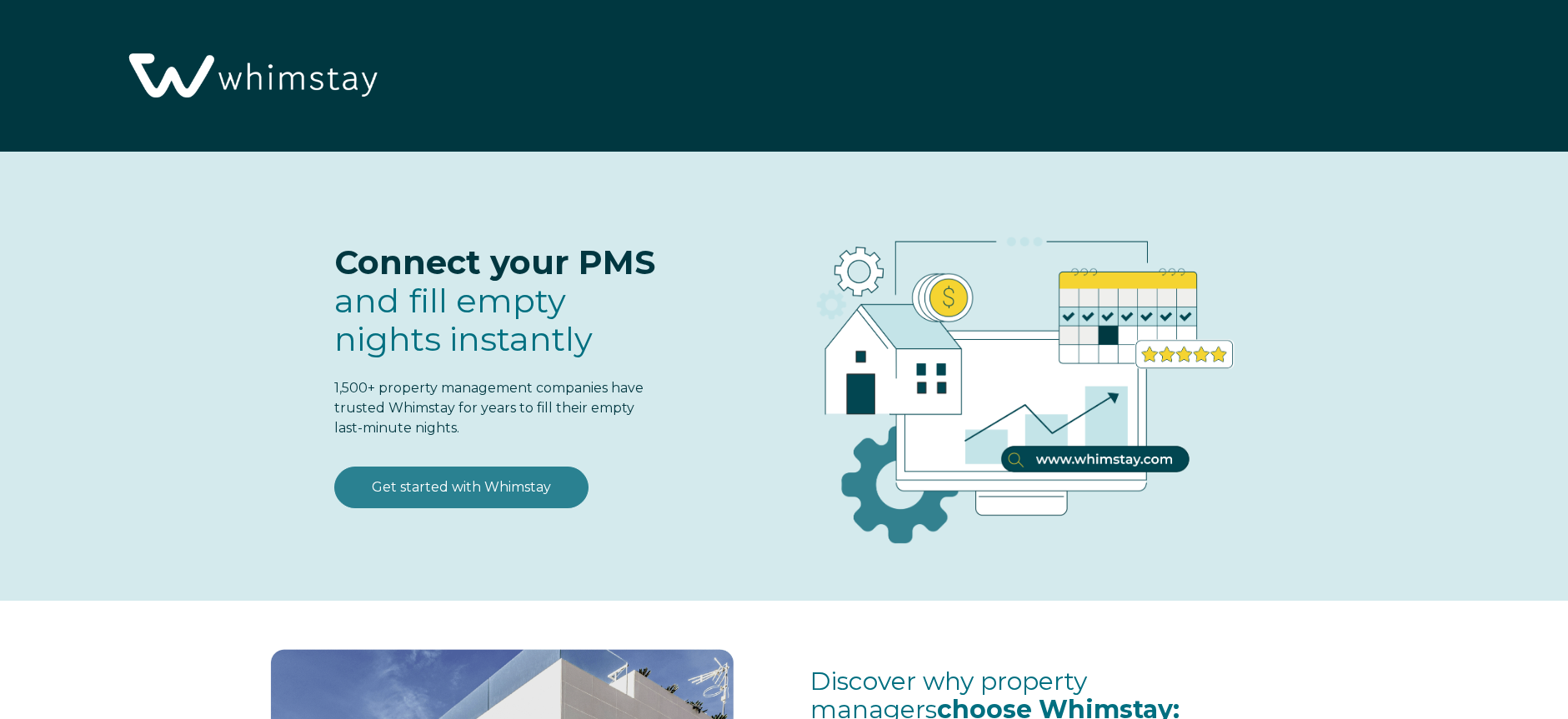
select select "CA"
select select "Standard"
click at [468, 489] on link "Get started with Whimstay" at bounding box center [461, 488] width 255 height 42
select select "CA"
select select "Standard"
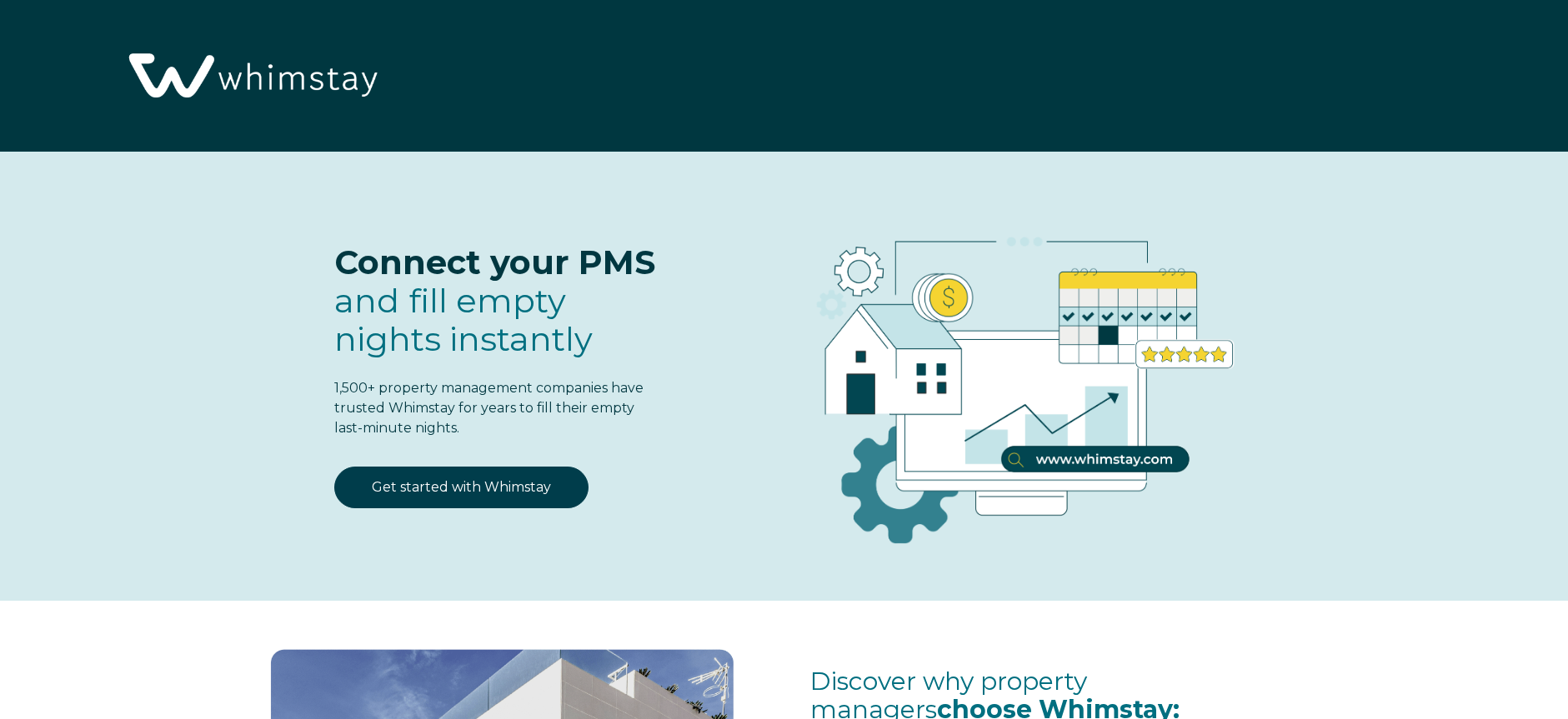
scroll to position [2176, 0]
